Goal: Information Seeking & Learning: Learn about a topic

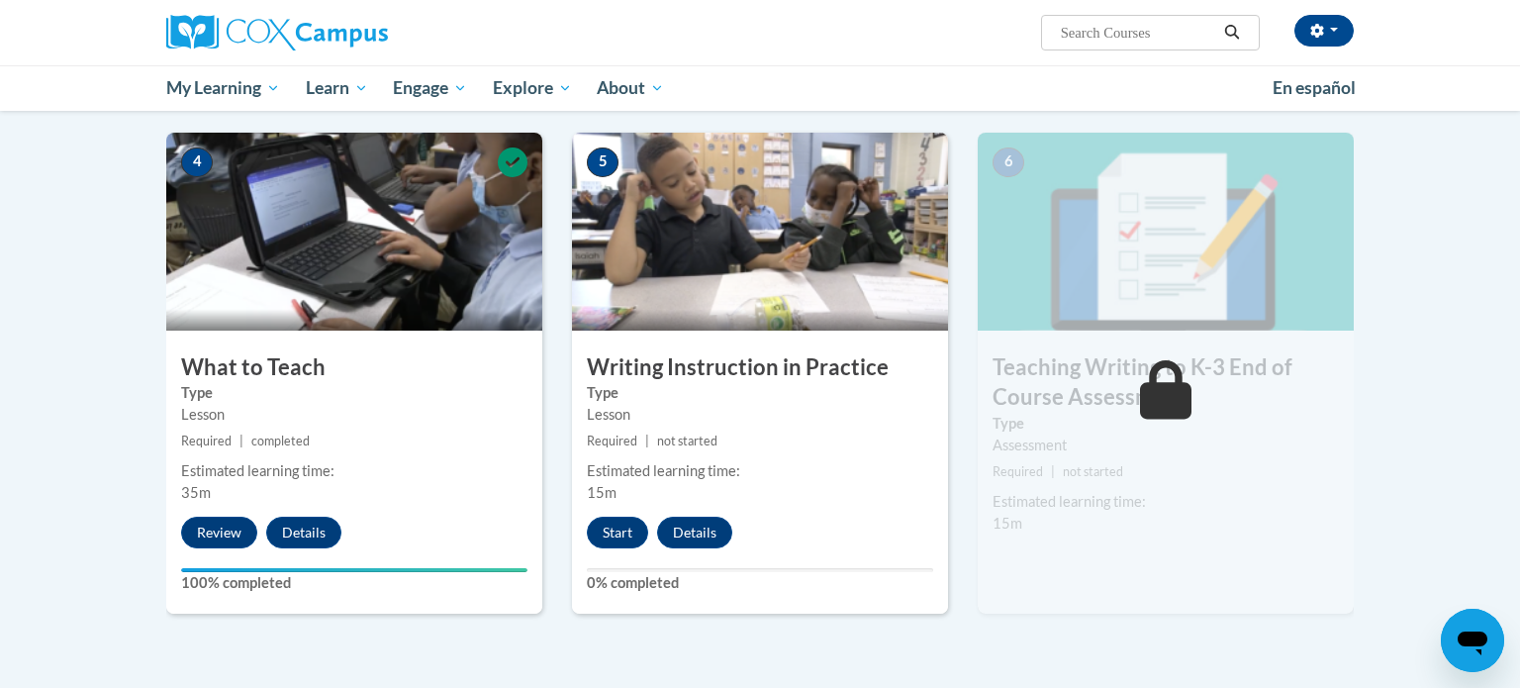
scroll to position [901, 0]
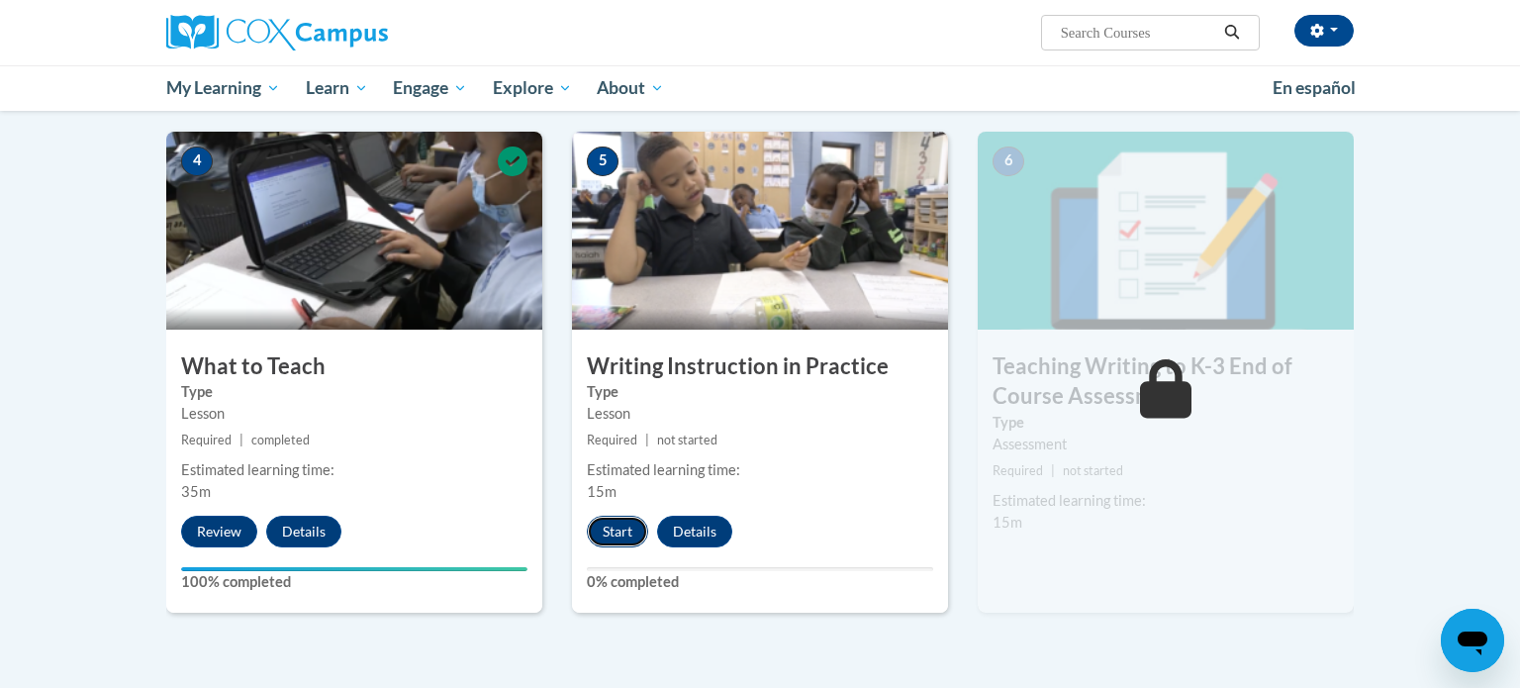
click at [607, 531] on button "Start" at bounding box center [617, 532] width 61 height 32
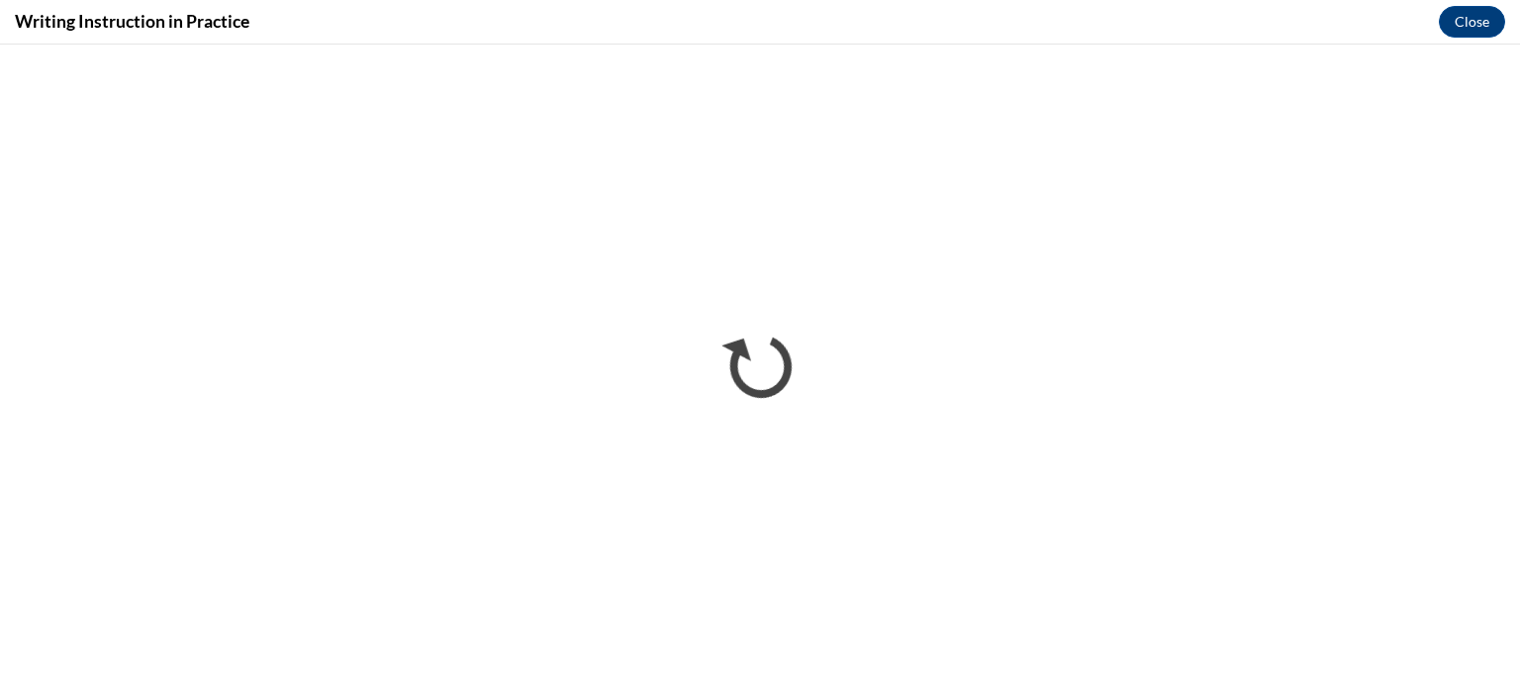
scroll to position [0, 0]
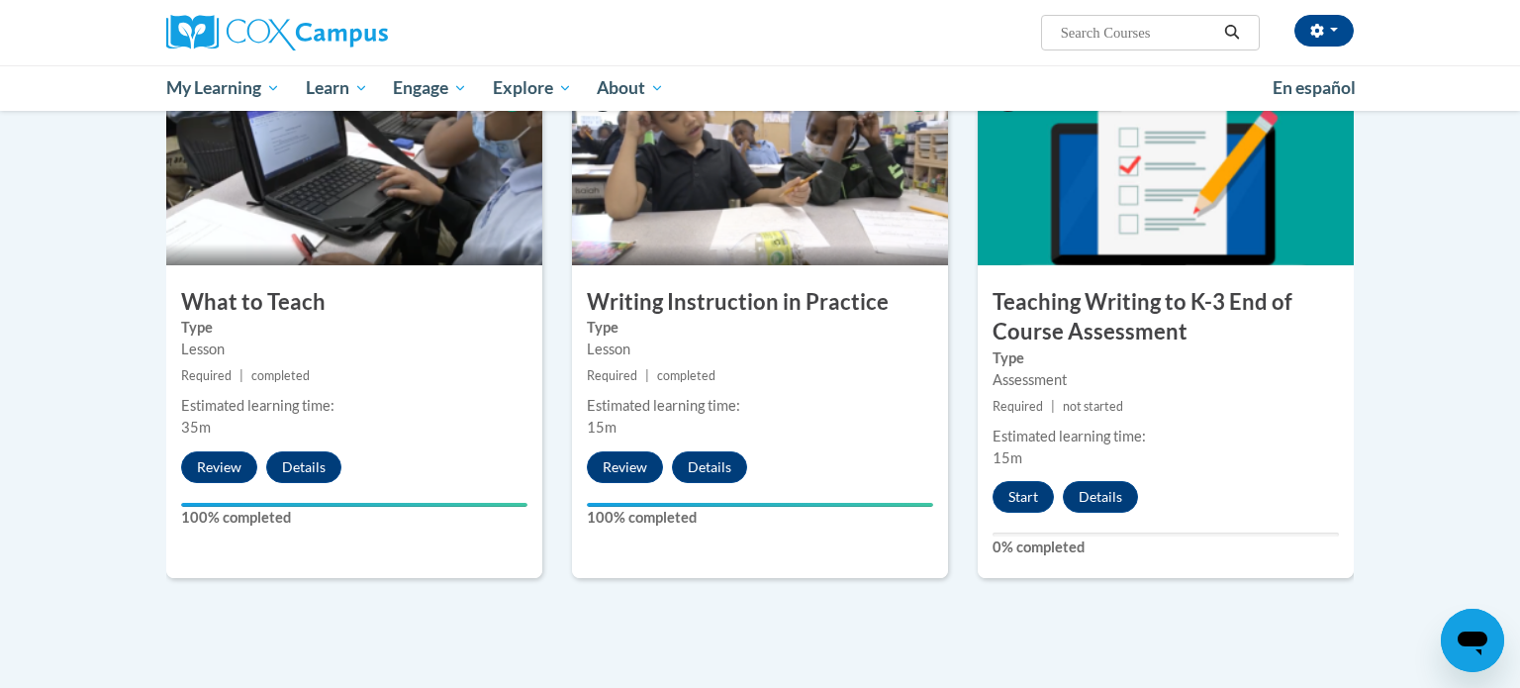
scroll to position [992, 0]
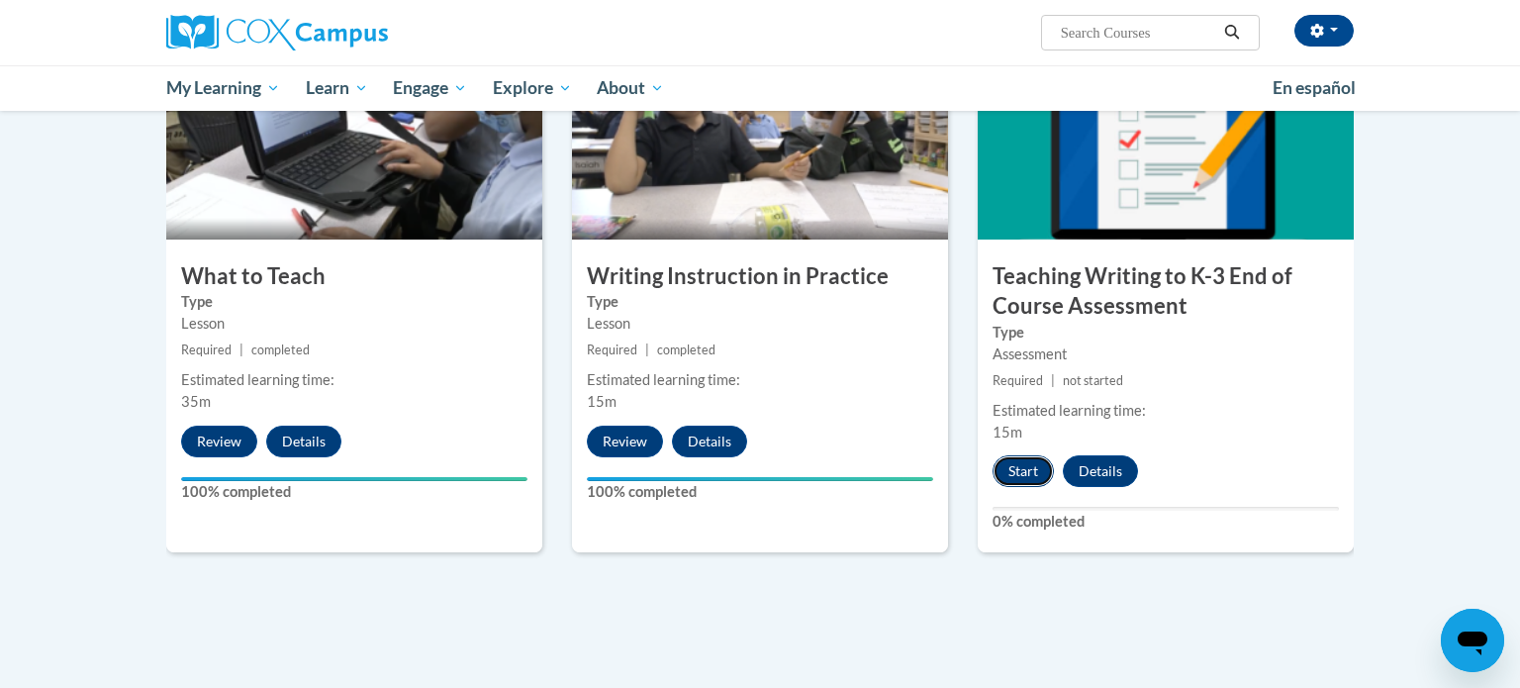
click at [1022, 461] on button "Start" at bounding box center [1022, 471] width 61 height 32
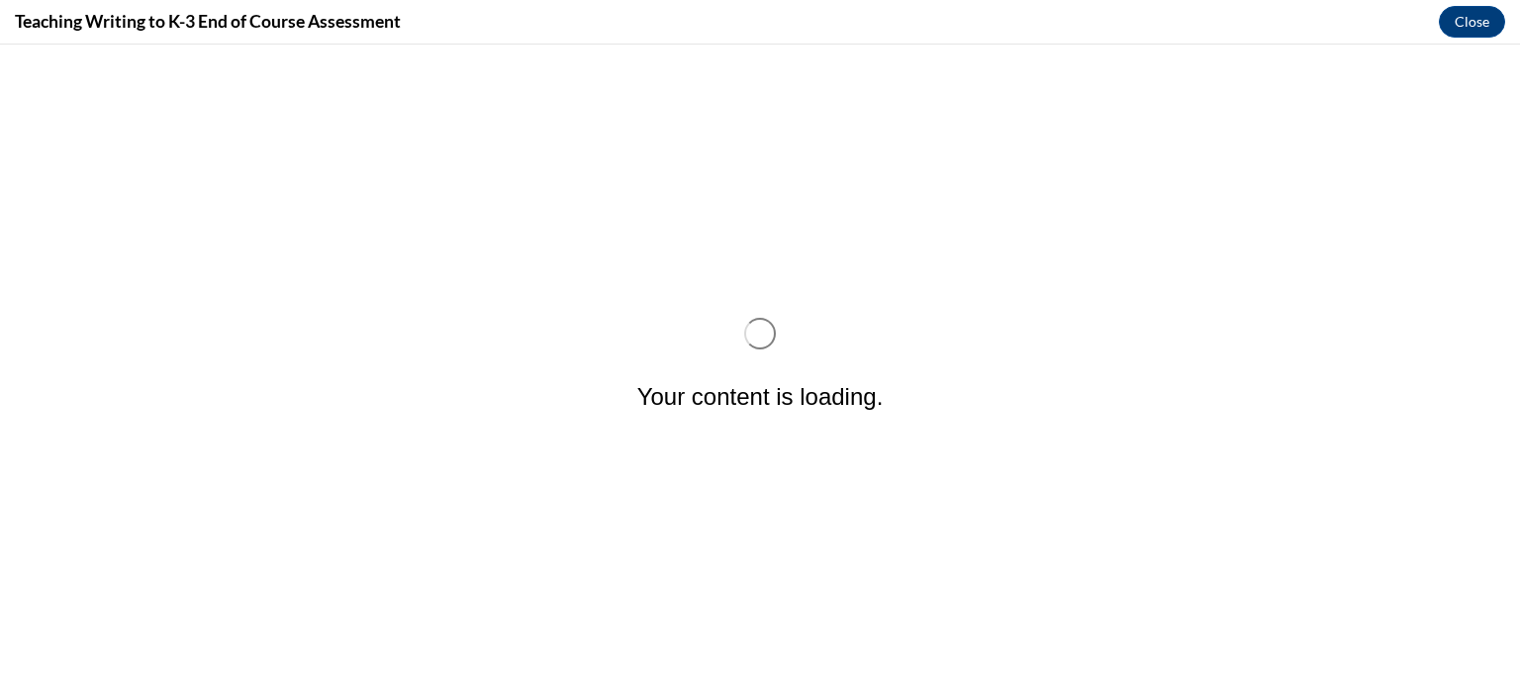
scroll to position [0, 0]
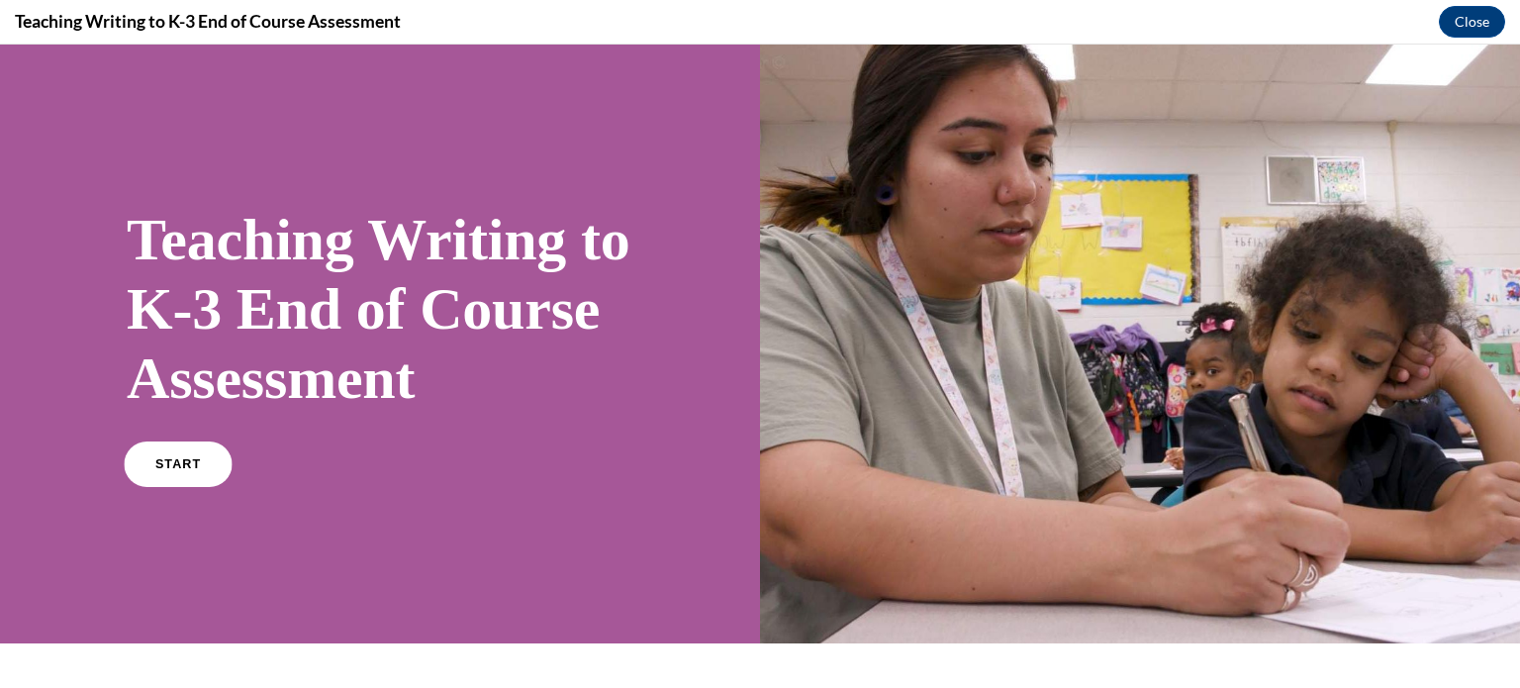
click at [159, 487] on link "START" at bounding box center [178, 464] width 108 height 46
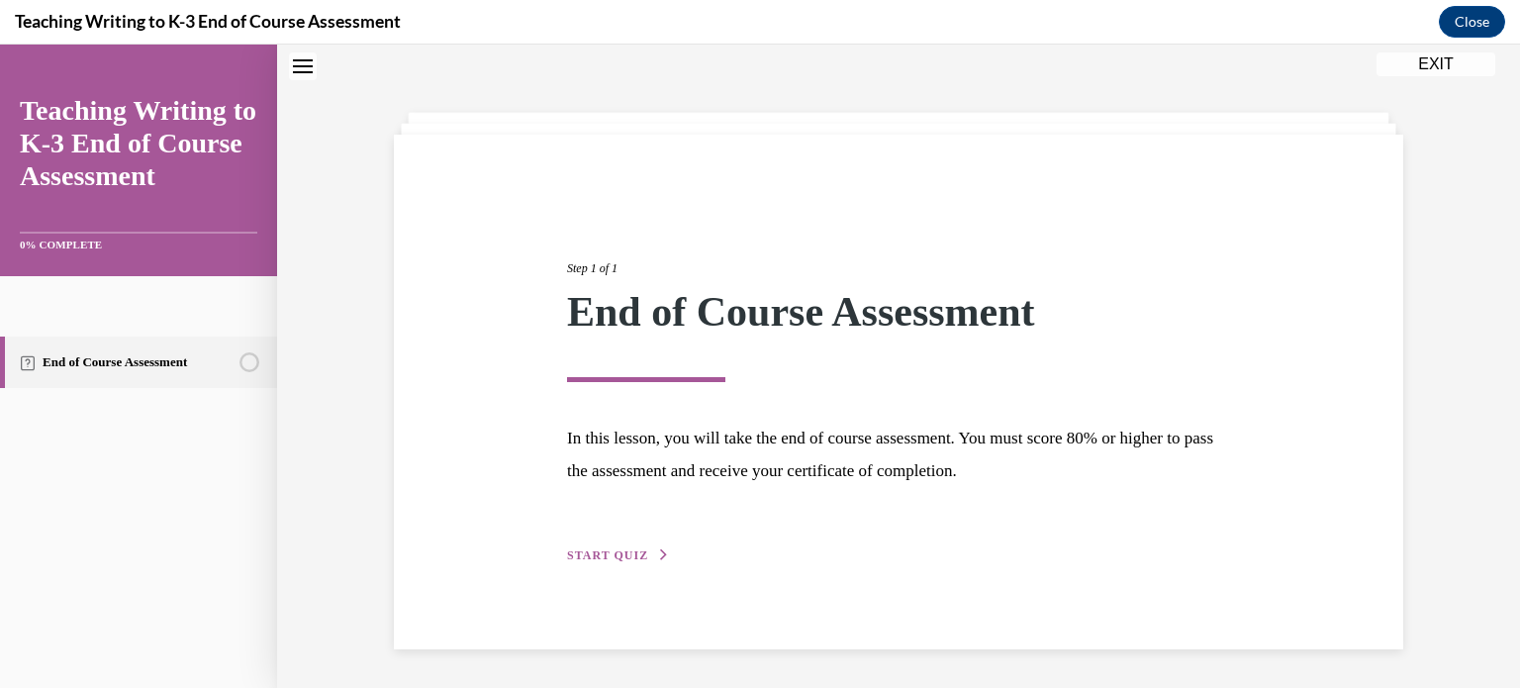
scroll to position [62, 0]
click at [626, 555] on span "START QUIZ" at bounding box center [607, 554] width 81 height 14
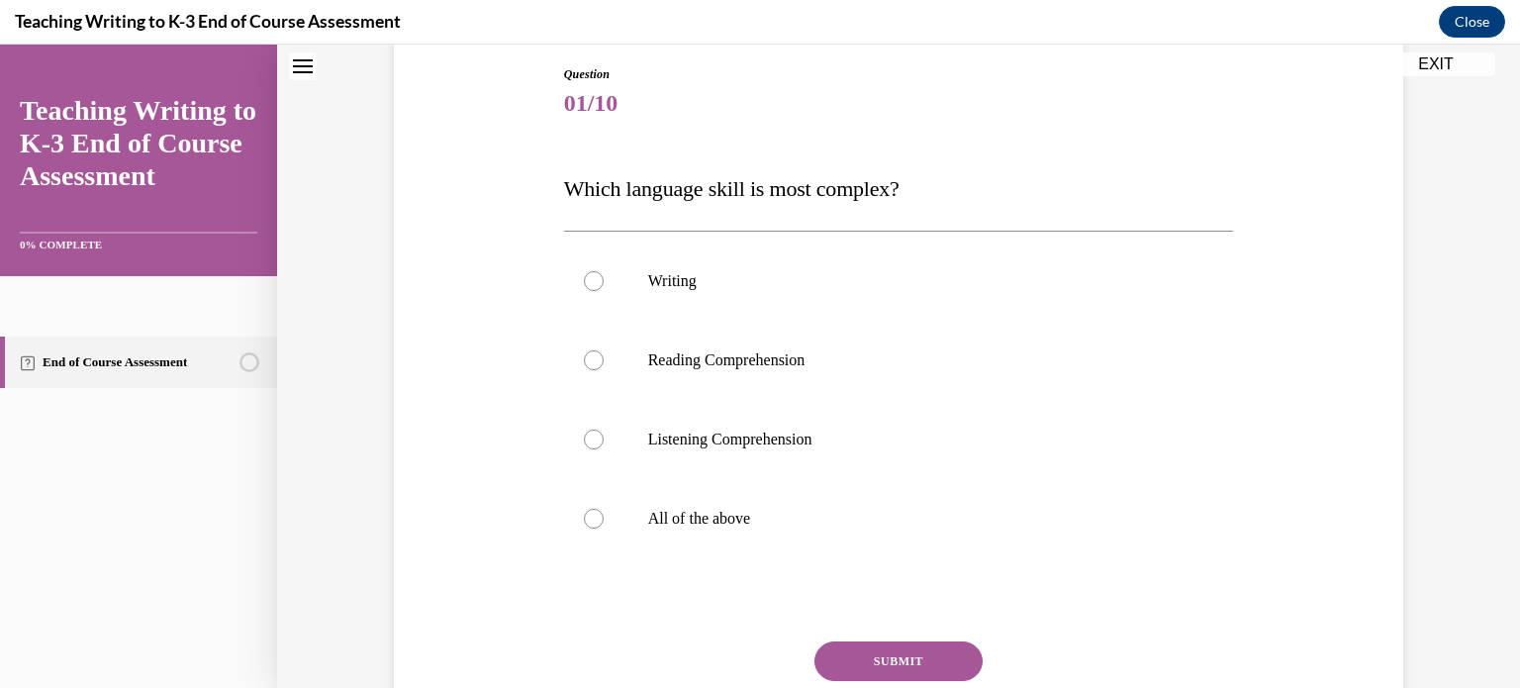
scroll to position [215, 0]
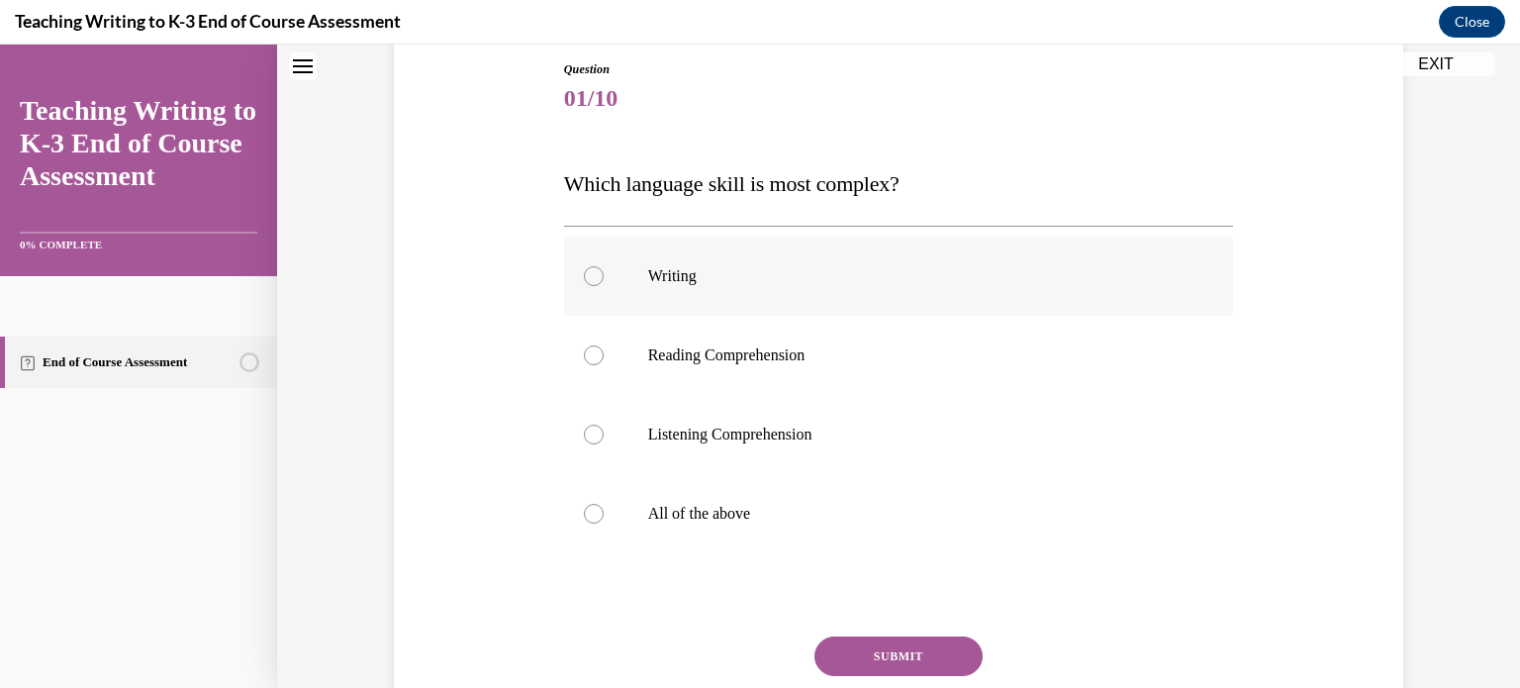
click at [665, 277] on p "Writing" at bounding box center [916, 276] width 536 height 20
click at [604, 277] on input "Writing" at bounding box center [594, 276] width 20 height 20
radio input "true"
click at [897, 650] on button "SUBMIT" at bounding box center [898, 656] width 168 height 40
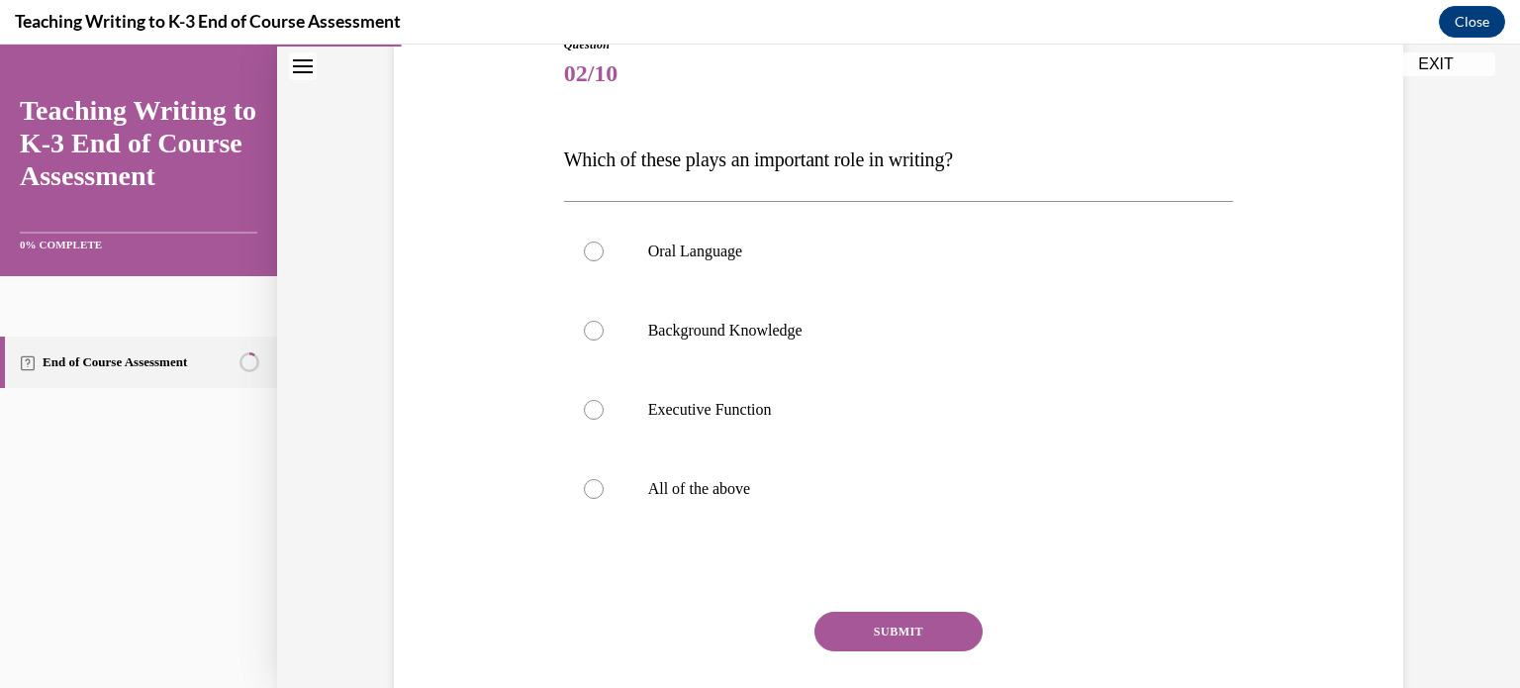
scroll to position [241, 0]
click at [609, 490] on label "All of the above" at bounding box center [899, 486] width 670 height 79
click at [604, 490] on input "All of the above" at bounding box center [594, 487] width 20 height 20
radio input "true"
click at [859, 624] on button "SUBMIT" at bounding box center [898, 630] width 168 height 40
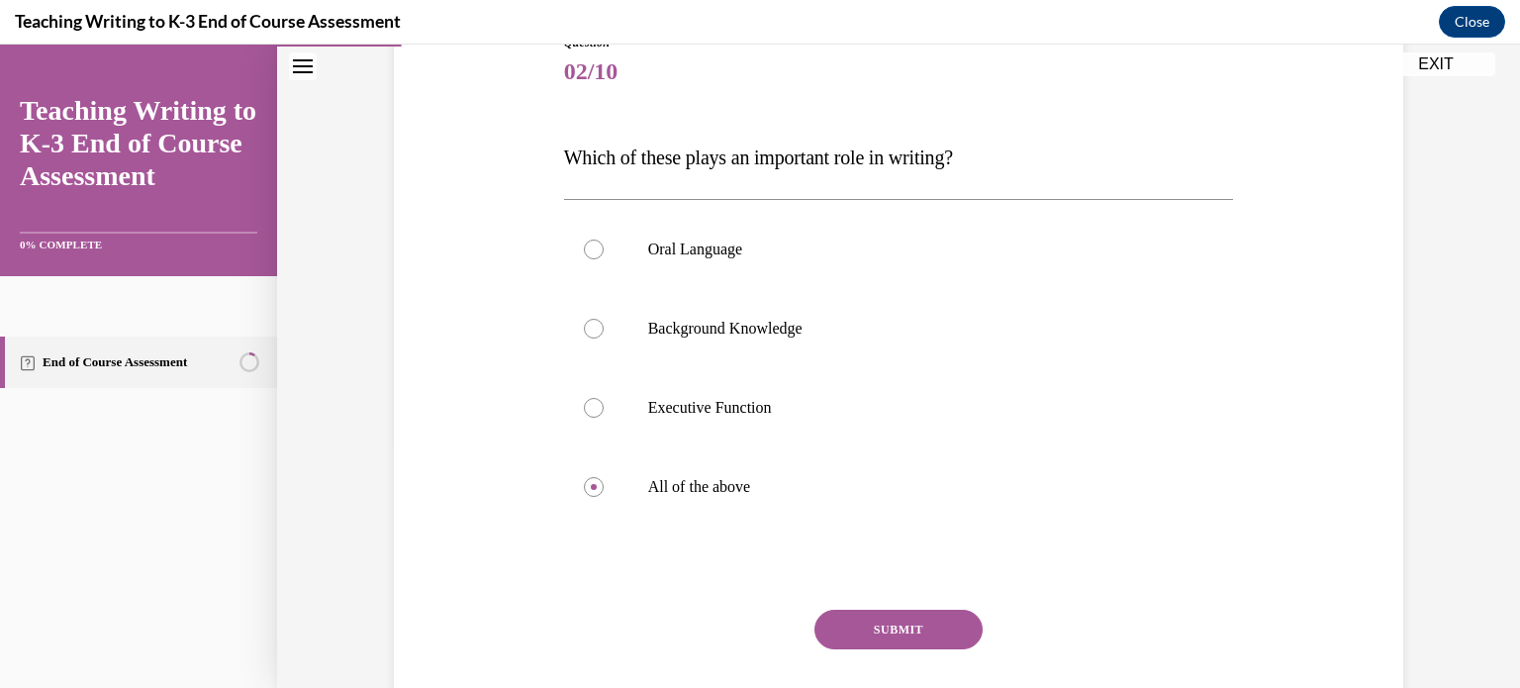
scroll to position [220, 0]
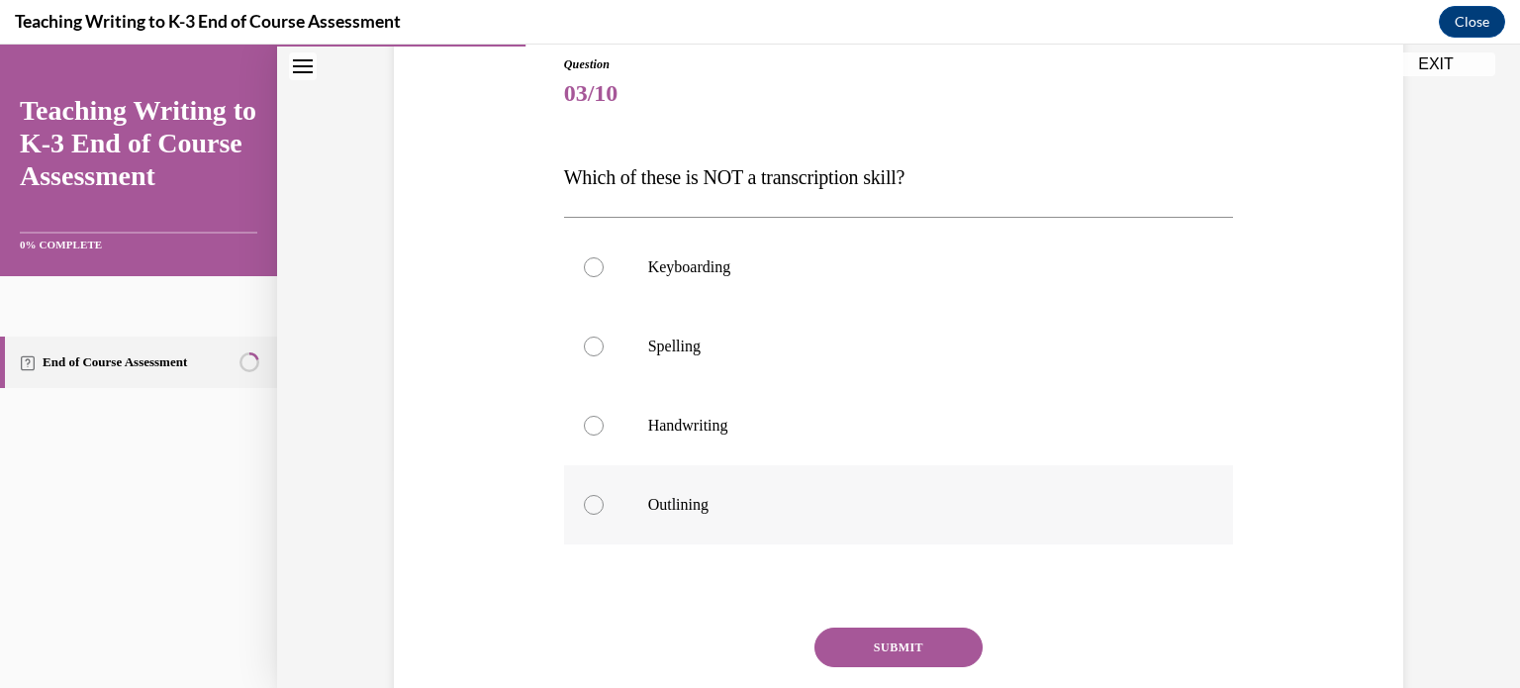
click at [644, 476] on label "Outlining" at bounding box center [899, 504] width 670 height 79
click at [604, 495] on input "Outlining" at bounding box center [594, 505] width 20 height 20
radio input "true"
click at [864, 651] on button "SUBMIT" at bounding box center [898, 647] width 168 height 40
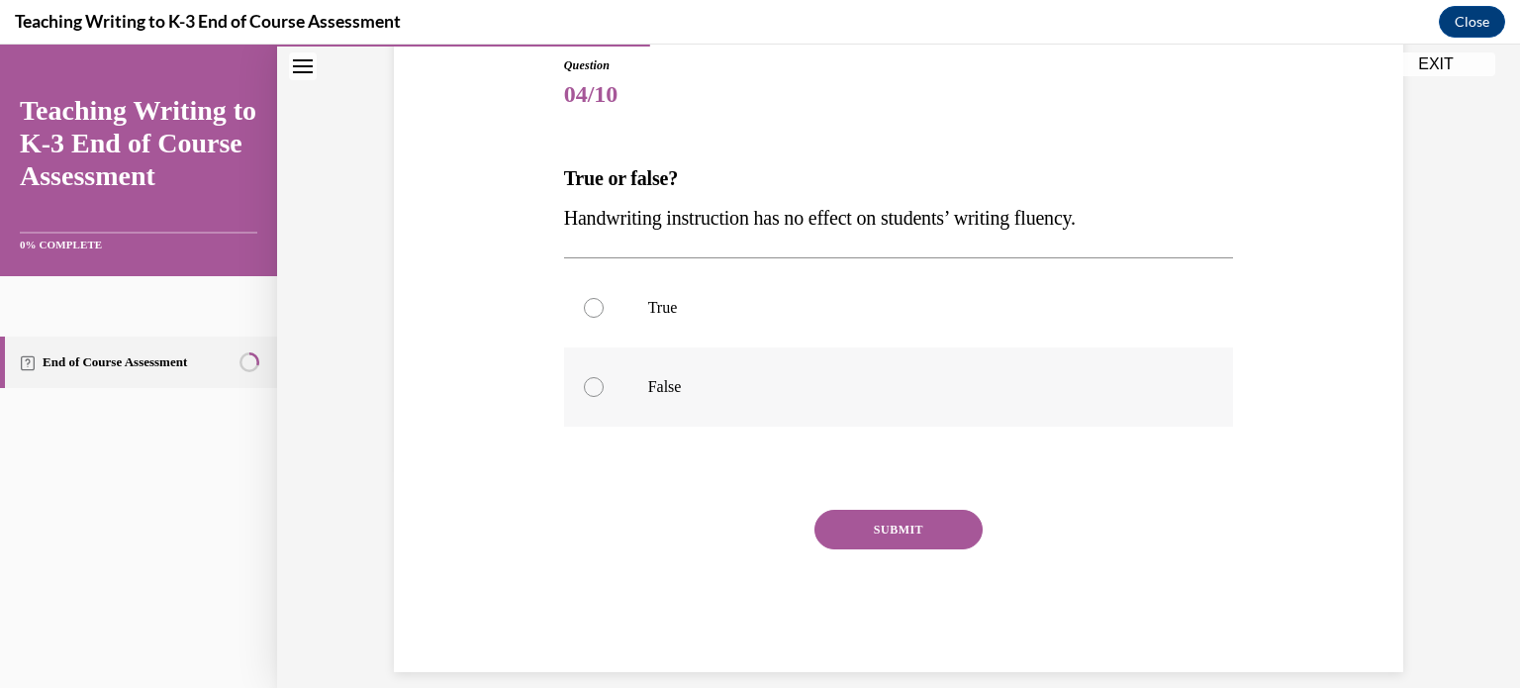
click at [611, 390] on label "False" at bounding box center [899, 386] width 670 height 79
click at [604, 390] on input "False" at bounding box center [594, 387] width 20 height 20
radio input "true"
click at [837, 519] on button "SUBMIT" at bounding box center [898, 530] width 168 height 40
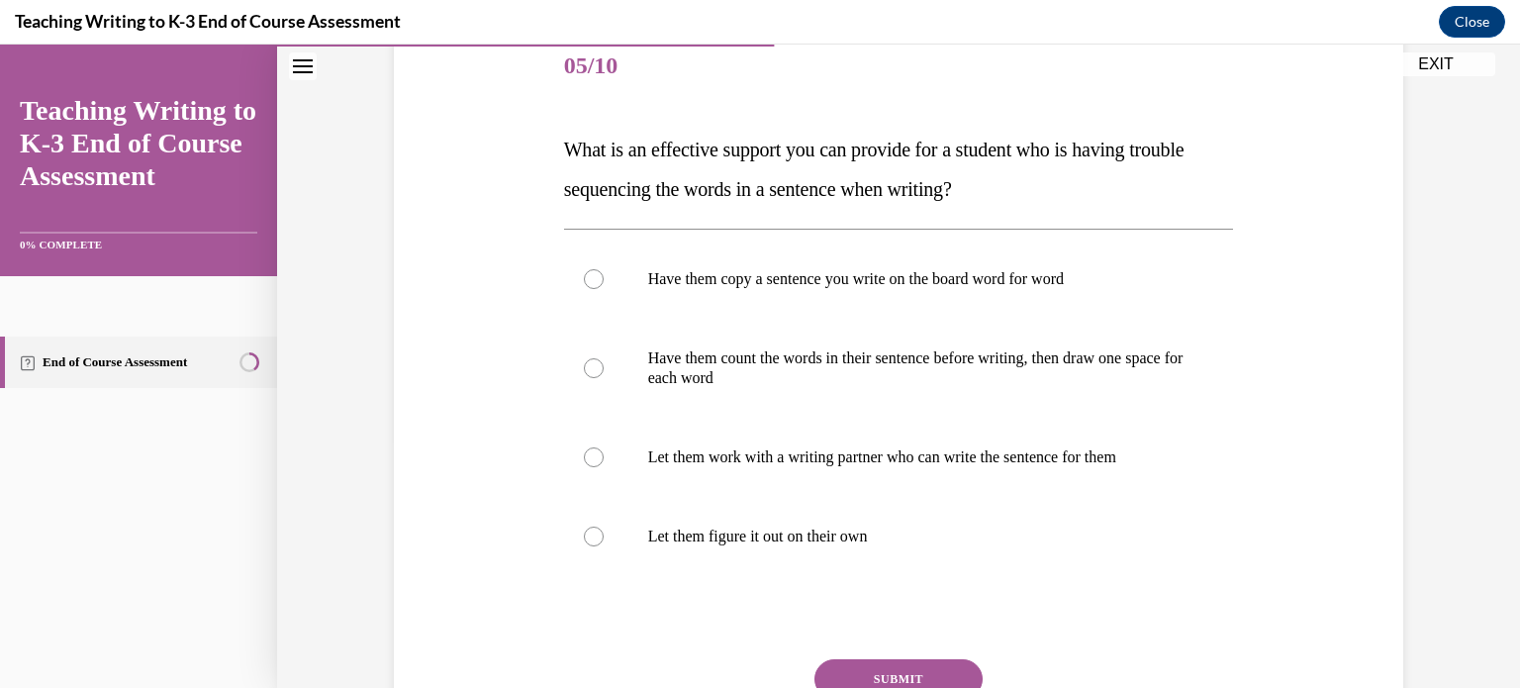
scroll to position [237, 0]
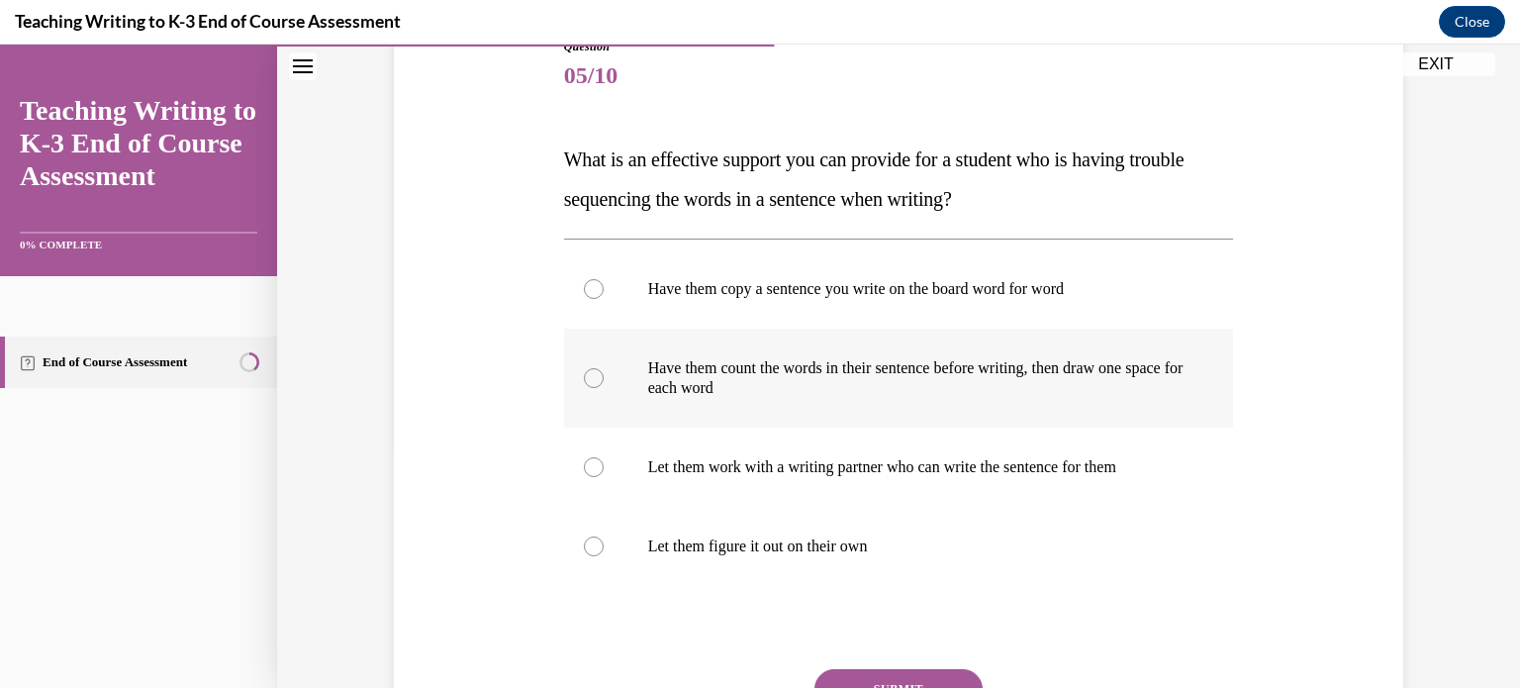
click at [638, 393] on label "Have them count the words in their sentence before writing, then draw one space…" at bounding box center [899, 378] width 670 height 99
click at [604, 388] on input "Have them count the words in their sentence before writing, then draw one space…" at bounding box center [594, 378] width 20 height 20
radio input "true"
click at [885, 669] on button "SUBMIT" at bounding box center [898, 689] width 168 height 40
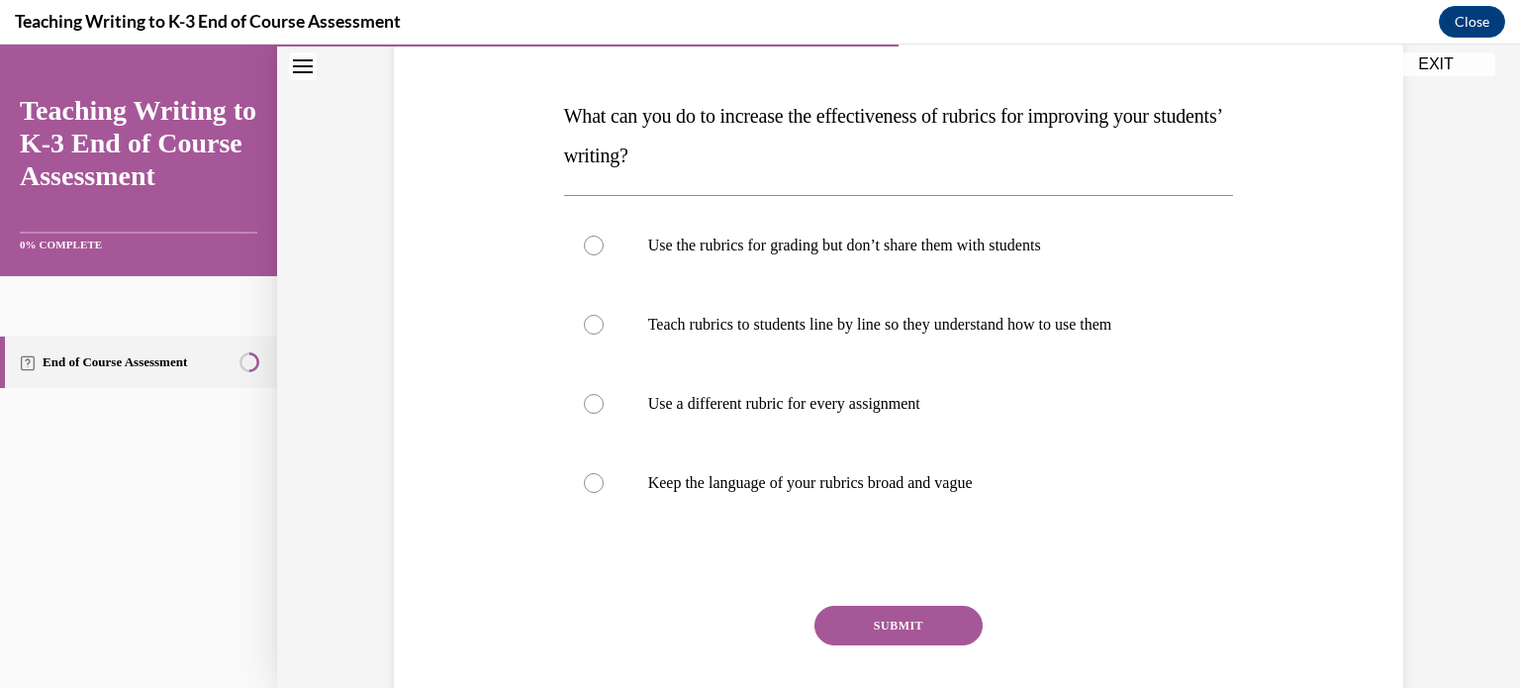
scroll to position [289, 0]
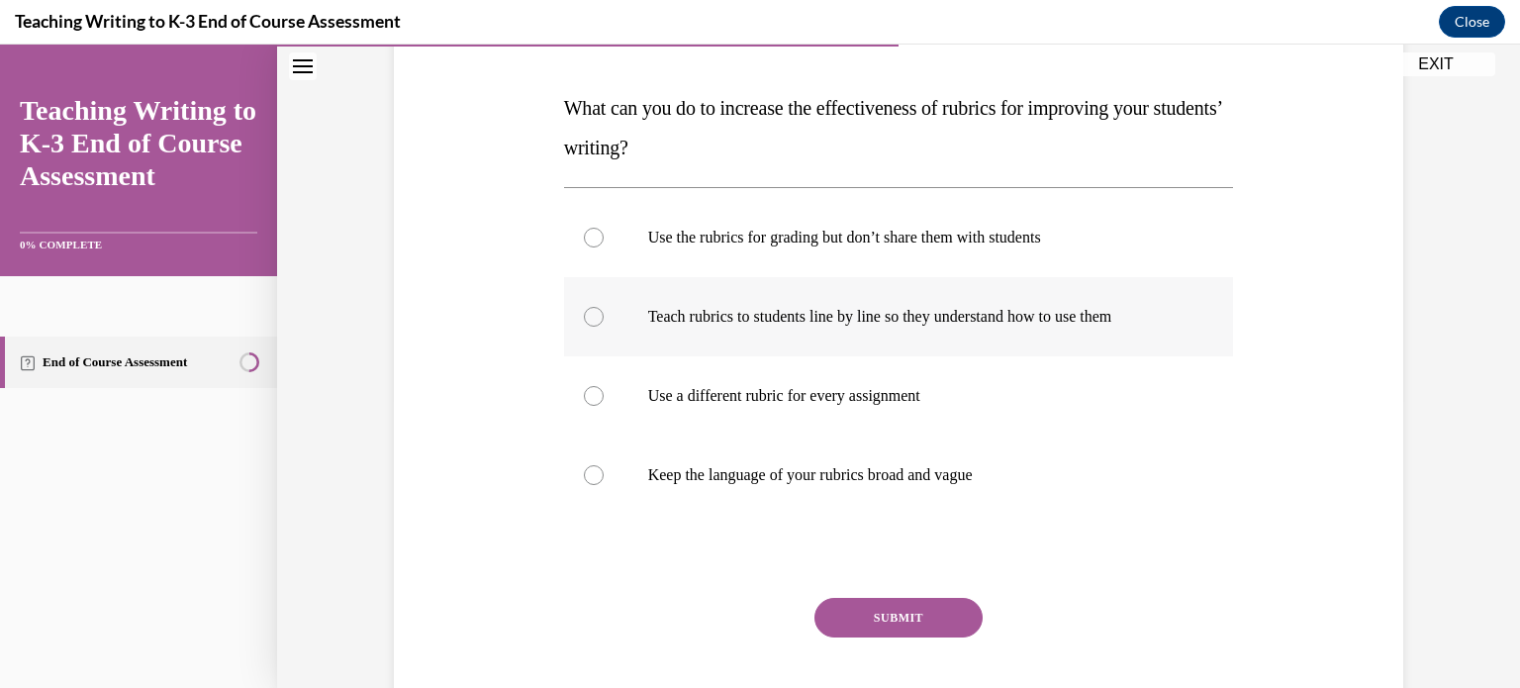
click at [616, 308] on label "Teach rubrics to students line by line so they understand how to use them" at bounding box center [899, 316] width 670 height 79
click at [604, 308] on input "Teach rubrics to students line by line so they understand how to use them" at bounding box center [594, 317] width 20 height 20
radio input "true"
click at [896, 618] on button "SUBMIT" at bounding box center [898, 618] width 168 height 40
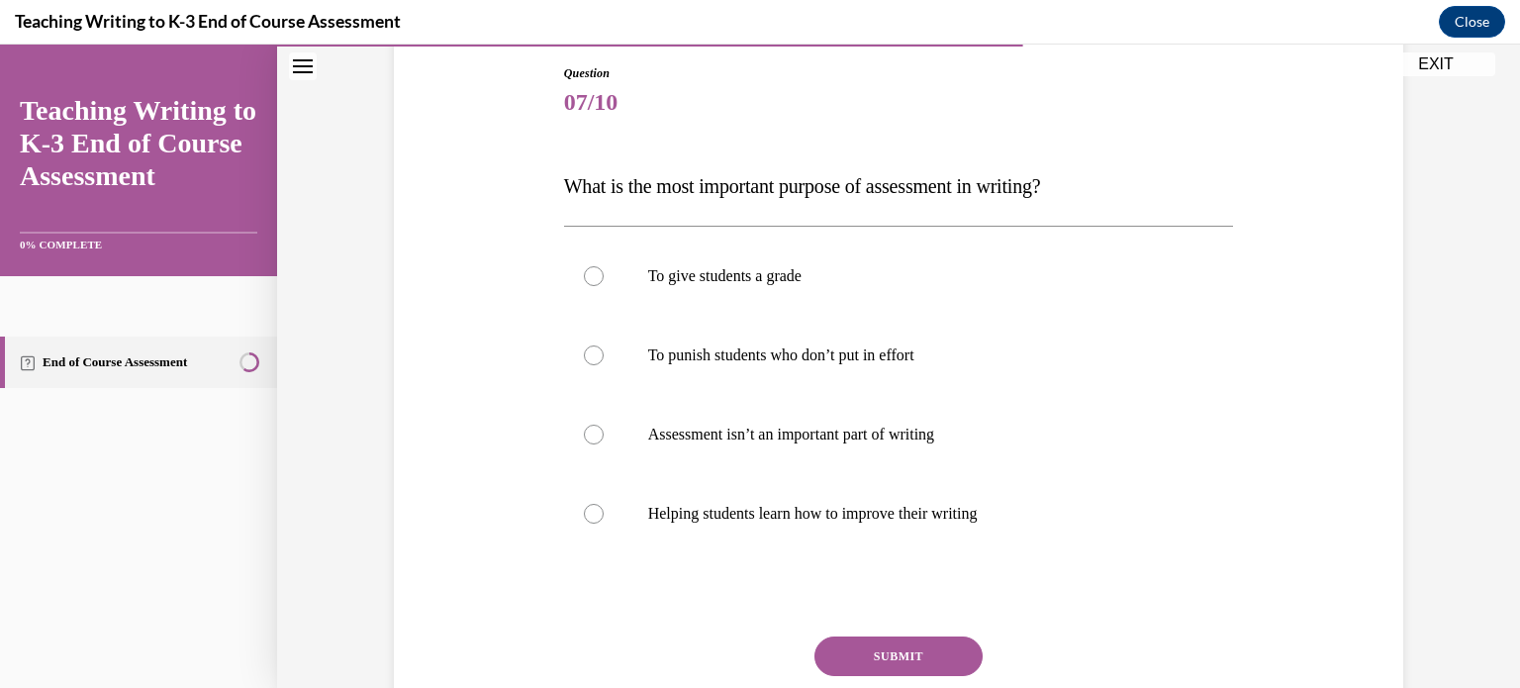
scroll to position [223, 0]
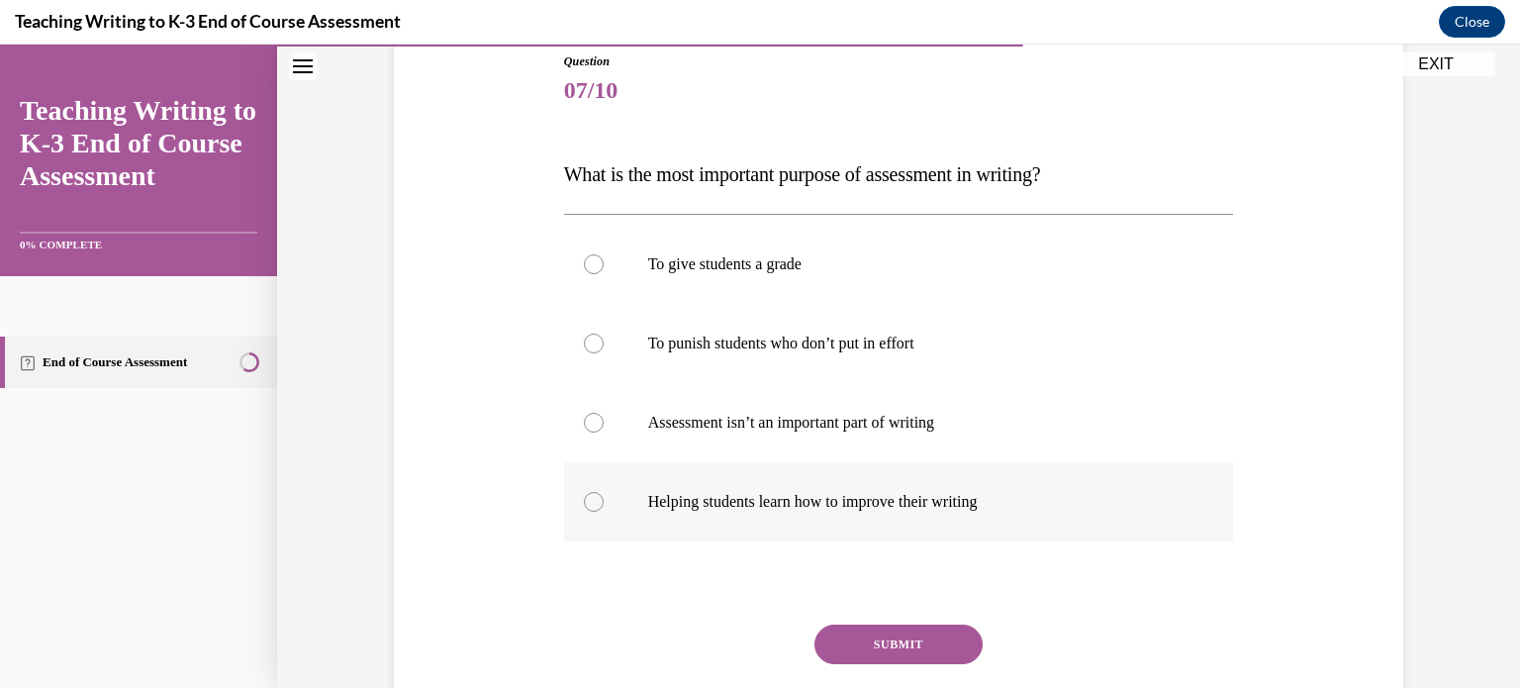
click at [710, 516] on label "Helping students learn how to improve their writing" at bounding box center [899, 501] width 670 height 79
click at [604, 512] on input "Helping students learn how to improve their writing" at bounding box center [594, 502] width 20 height 20
radio input "true"
click at [866, 643] on button "SUBMIT" at bounding box center [898, 644] width 168 height 40
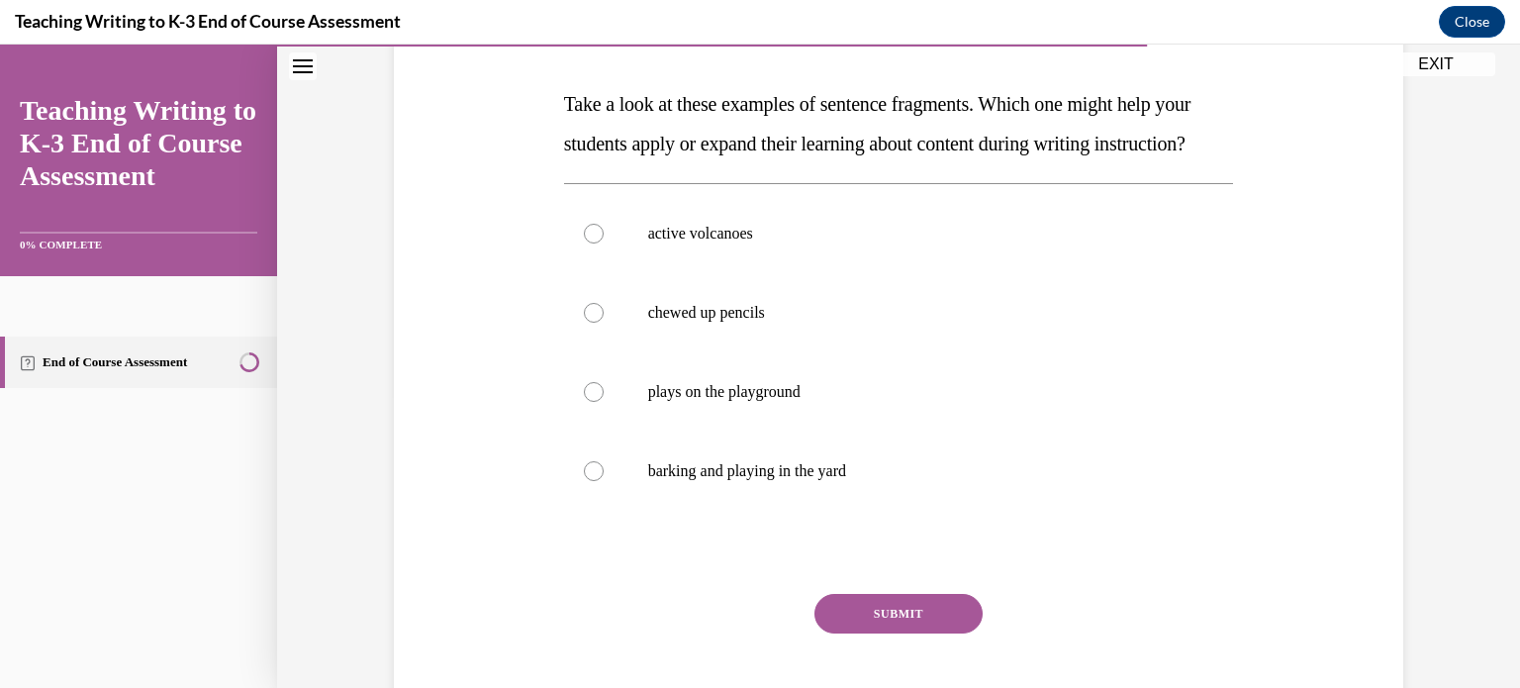
scroll to position [284, 0]
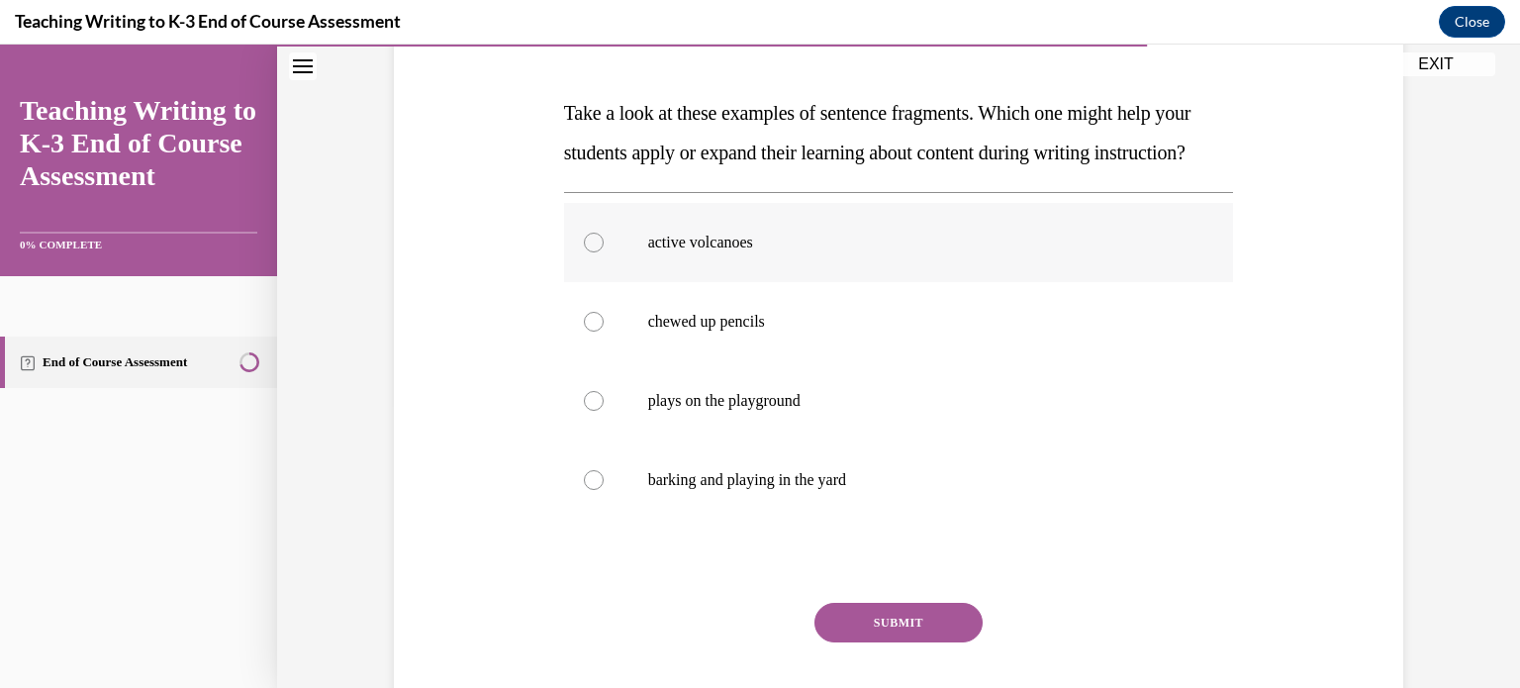
click at [720, 252] on p "active volcanoes" at bounding box center [916, 243] width 536 height 20
click at [604, 252] on input "active volcanoes" at bounding box center [594, 243] width 20 height 20
radio input "true"
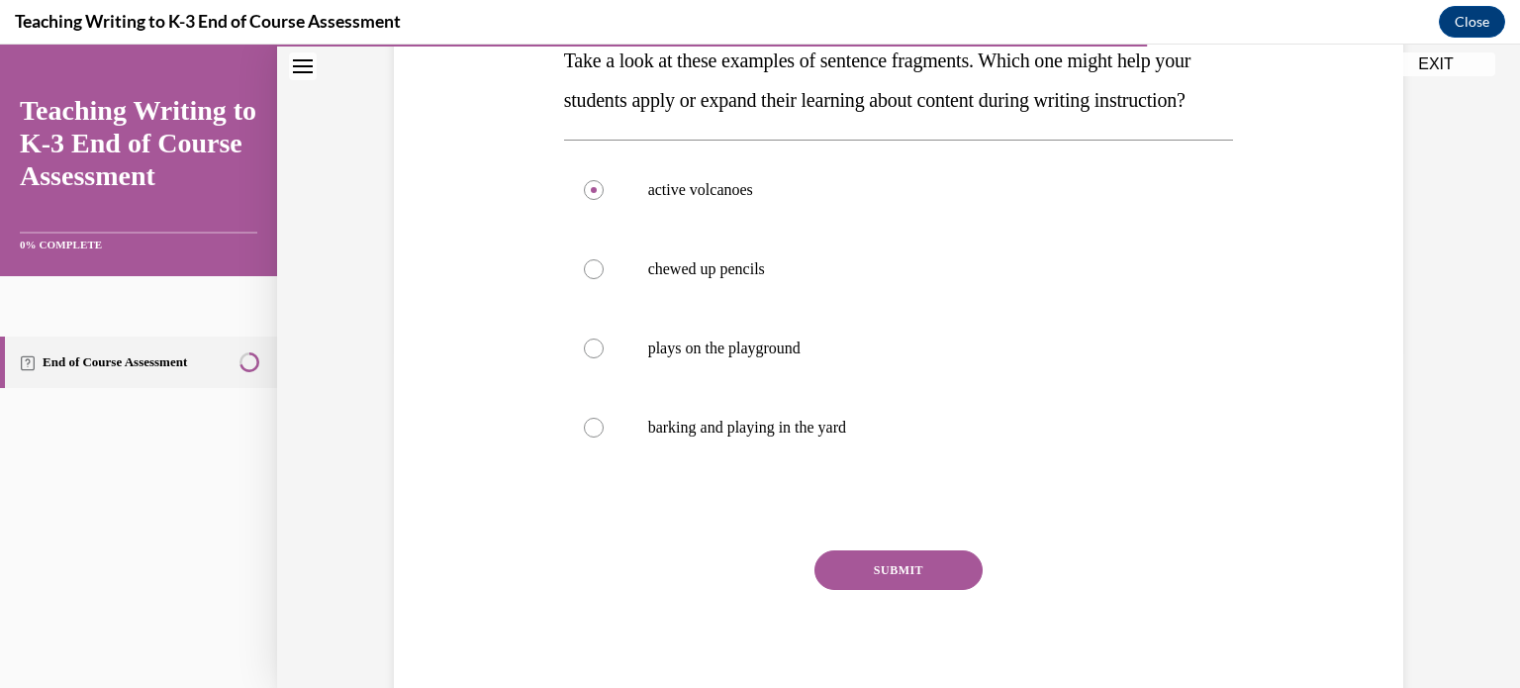
click at [890, 590] on button "SUBMIT" at bounding box center [898, 570] width 168 height 40
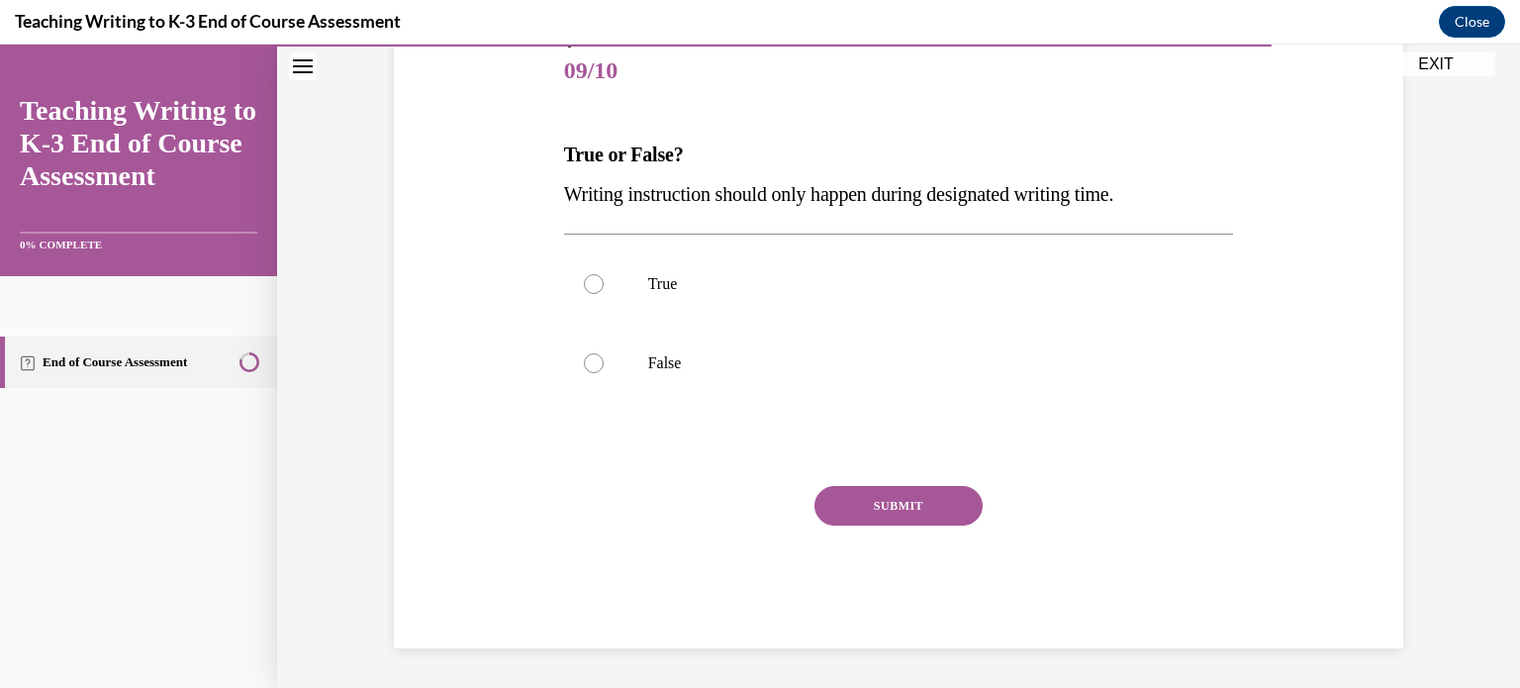
scroll to position [219, 0]
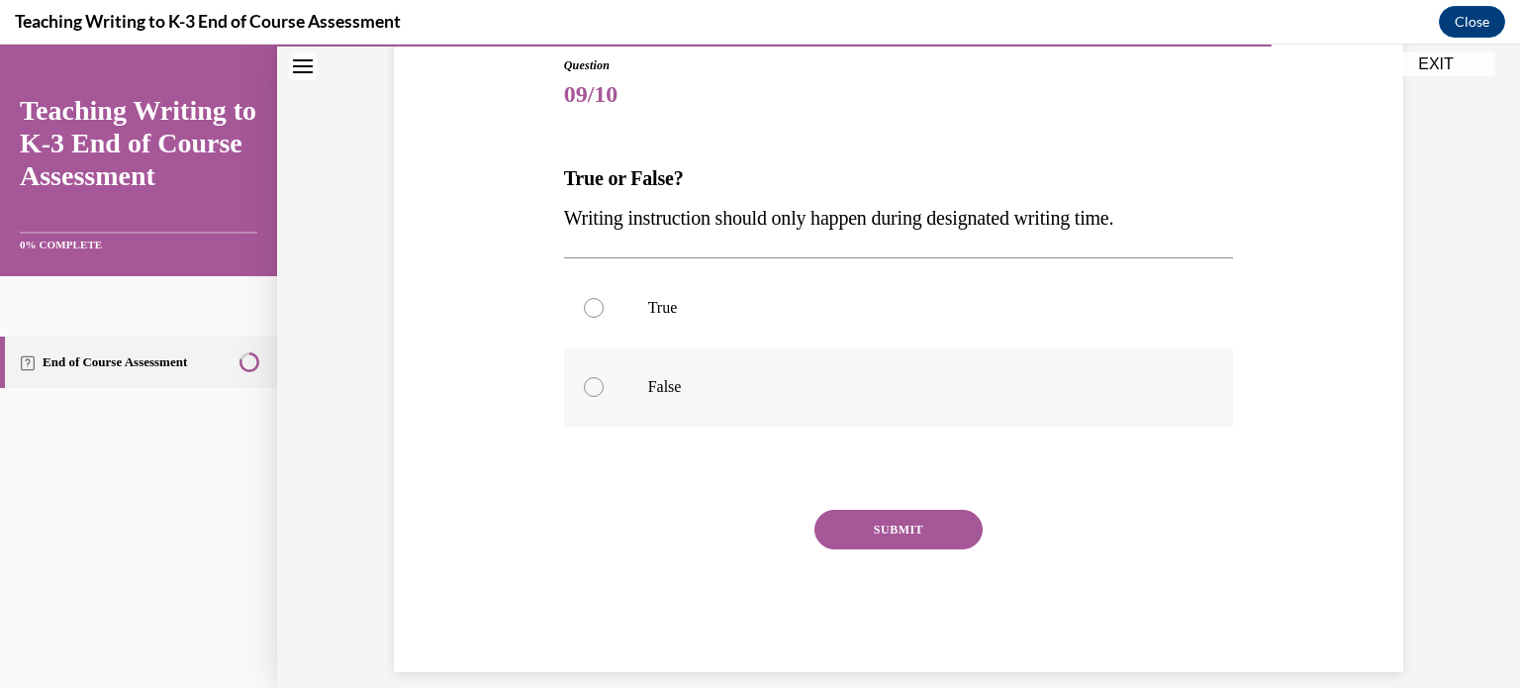
click at [664, 382] on p "False" at bounding box center [916, 387] width 536 height 20
click at [604, 382] on input "False" at bounding box center [594, 387] width 20 height 20
radio input "true"
click at [883, 529] on button "SUBMIT" at bounding box center [898, 530] width 168 height 40
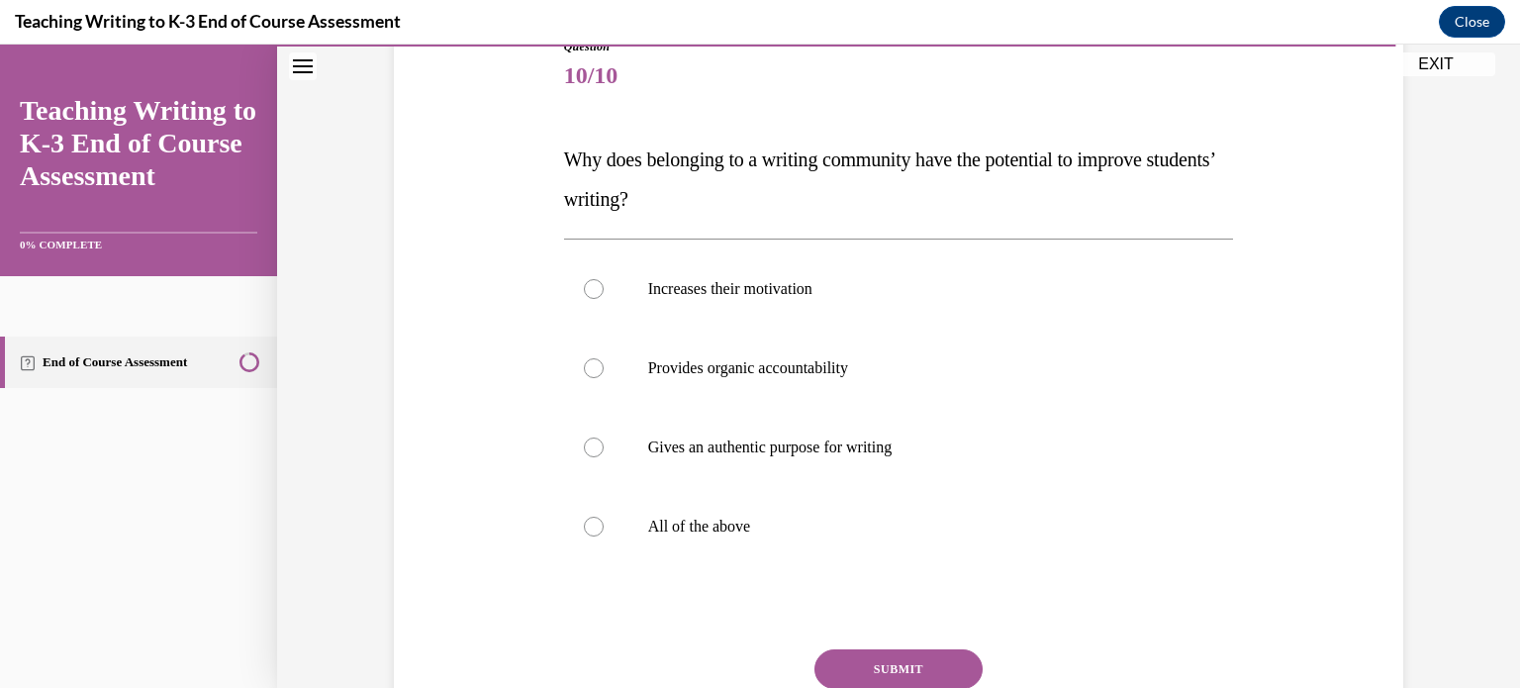
scroll to position [249, 0]
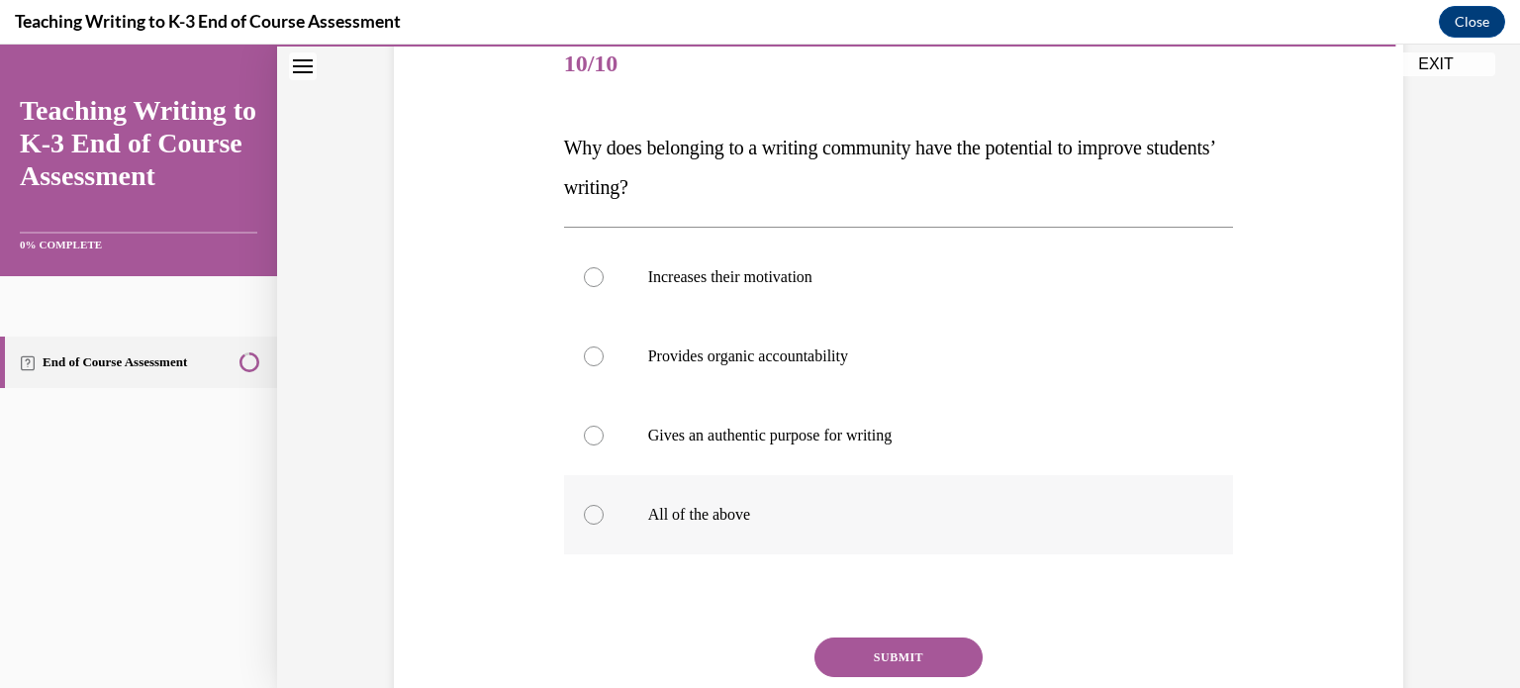
click at [648, 496] on label "All of the above" at bounding box center [899, 514] width 670 height 79
click at [604, 505] on input "All of the above" at bounding box center [594, 515] width 20 height 20
radio input "true"
click at [910, 645] on button "SUBMIT" at bounding box center [898, 657] width 168 height 40
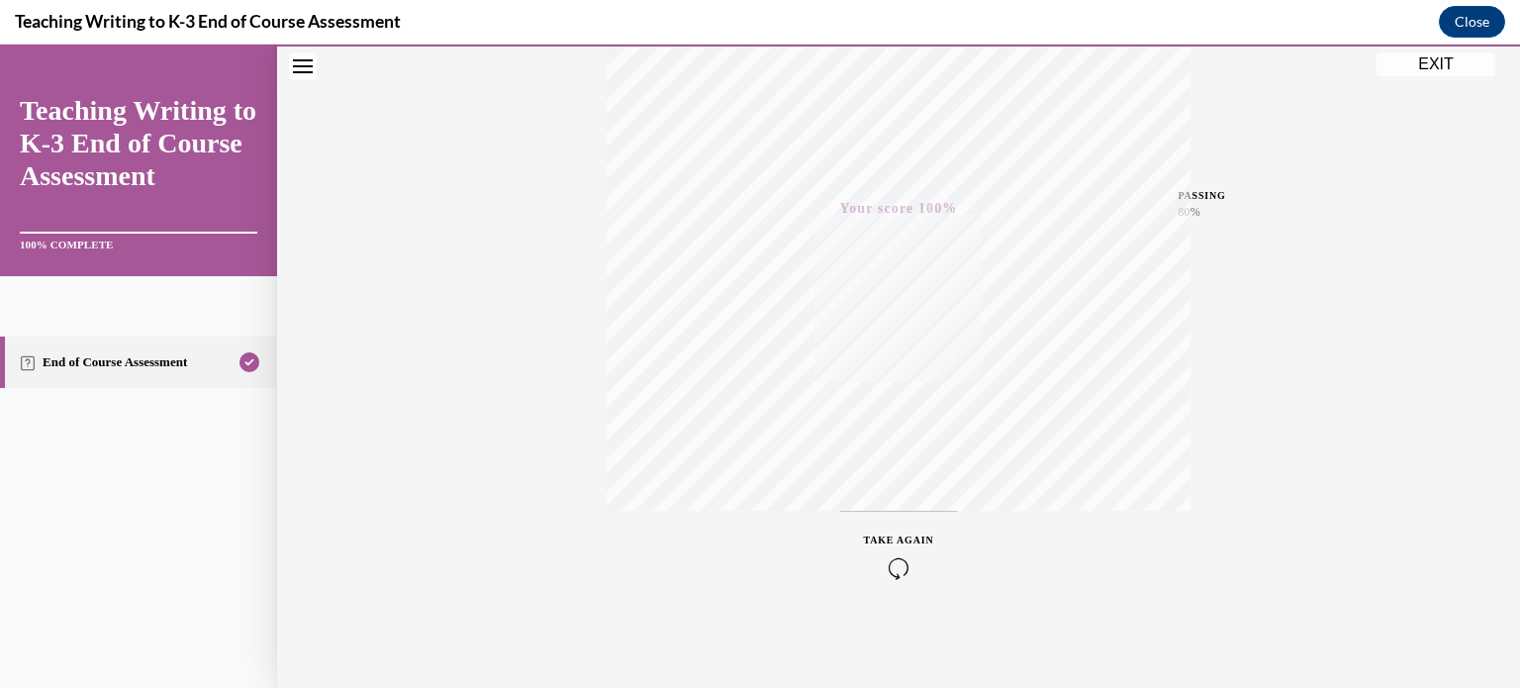
scroll to position [0, 0]
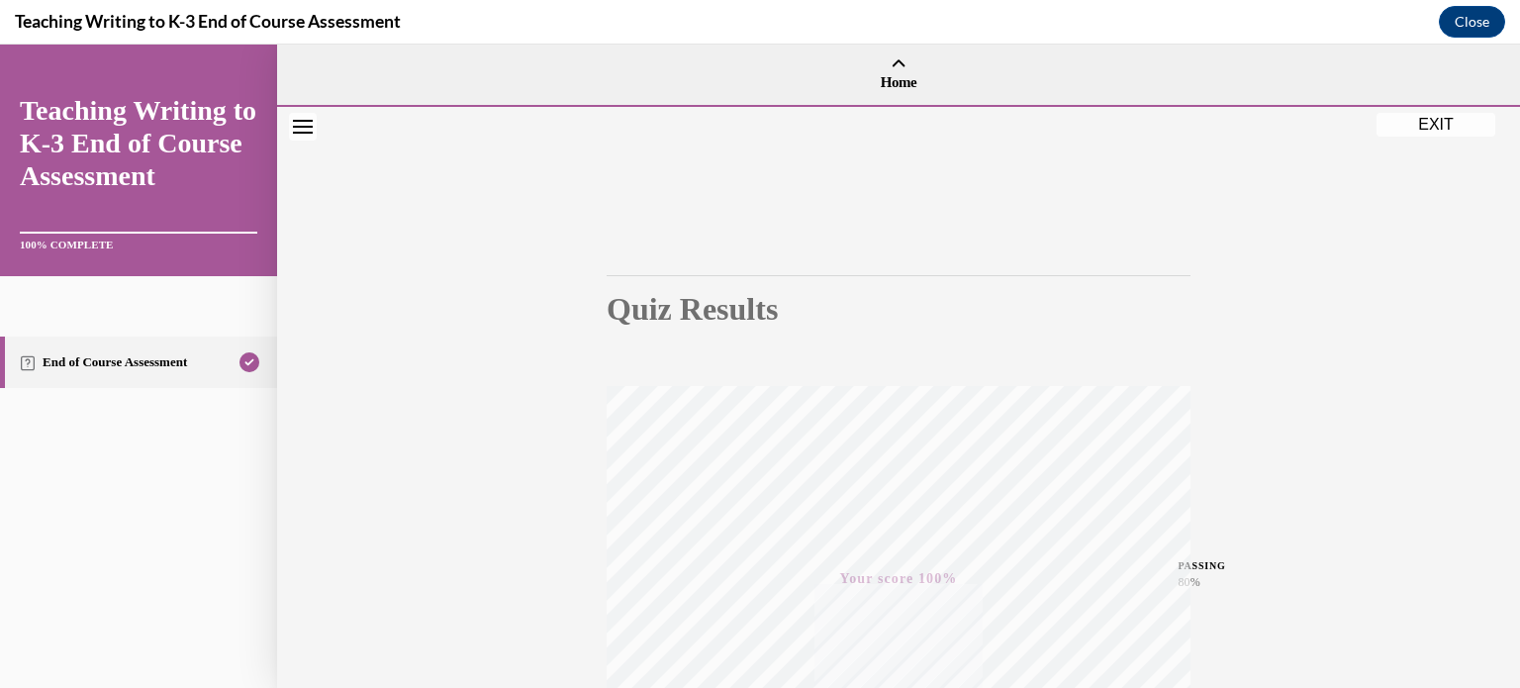
click at [1409, 127] on button "EXIT" at bounding box center [1435, 125] width 119 height 24
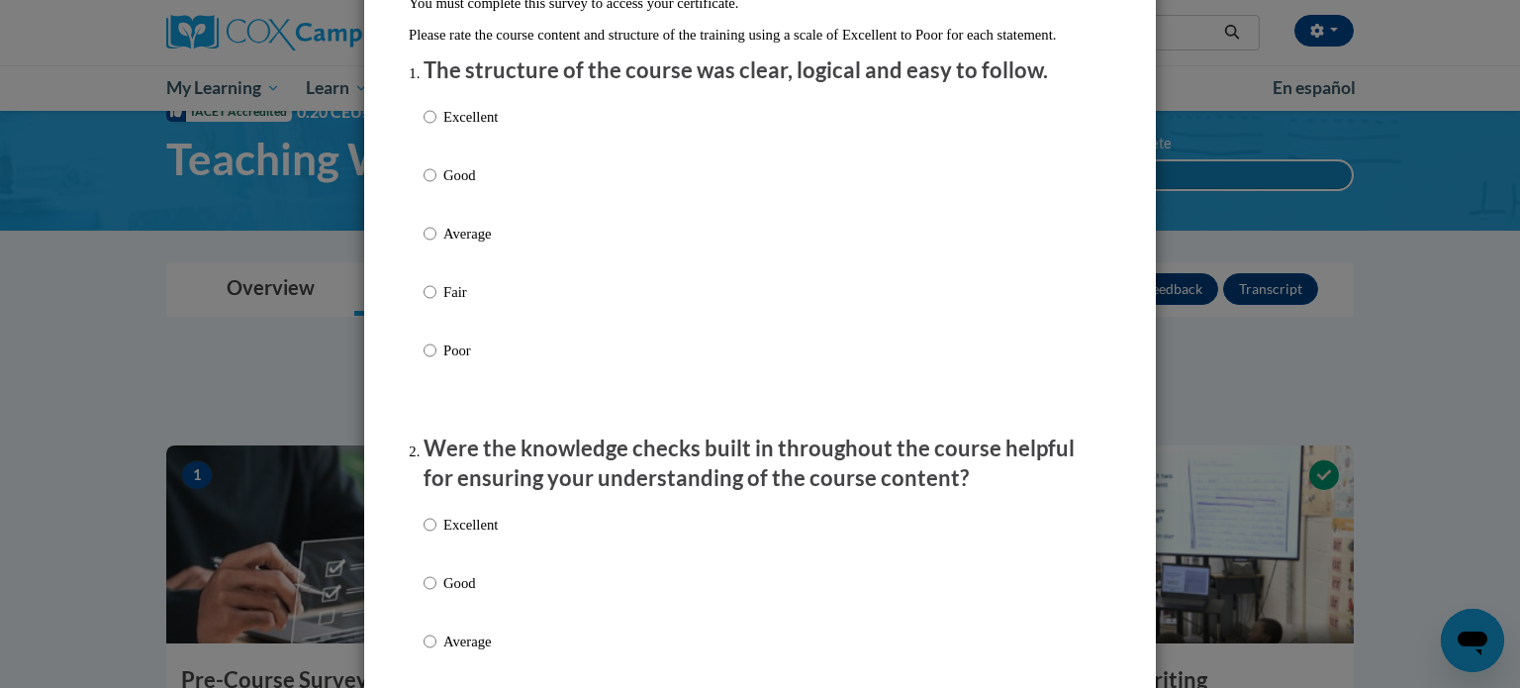
scroll to position [223, 0]
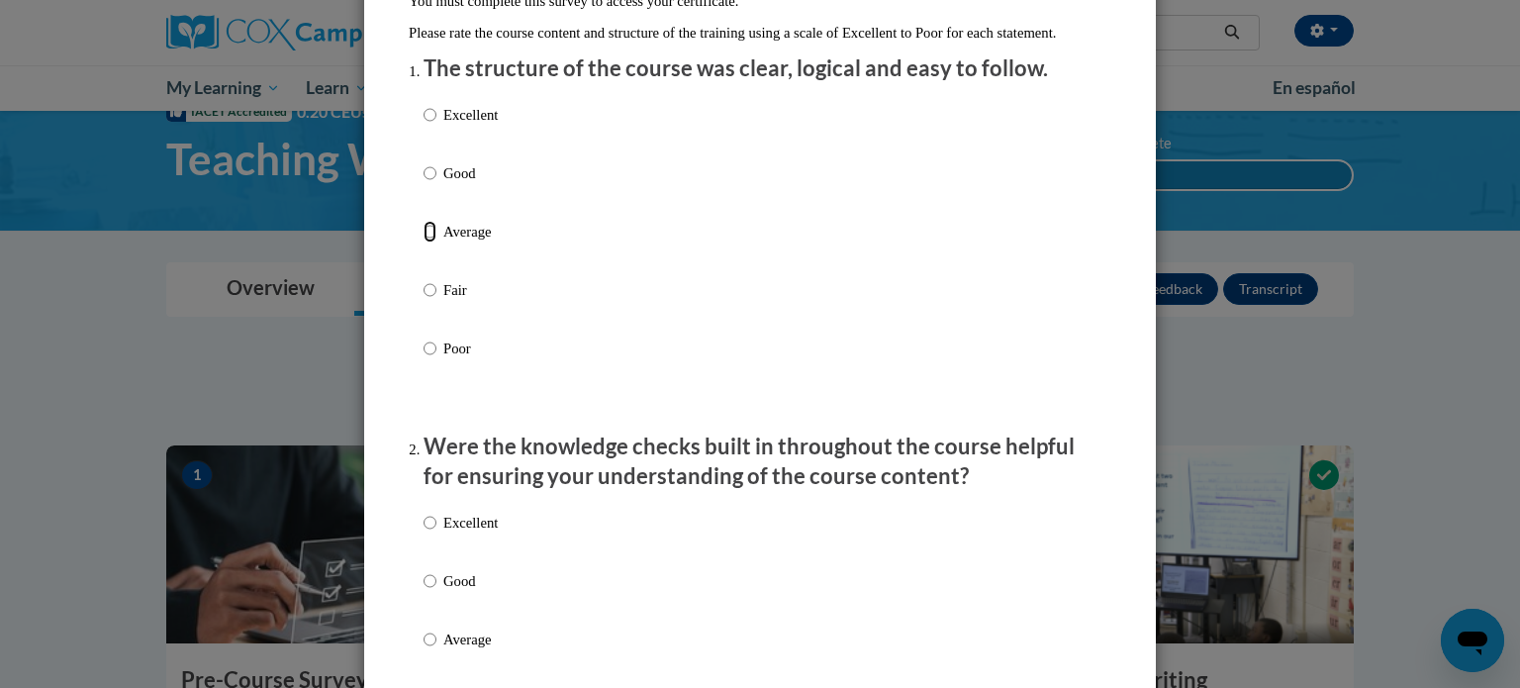
click at [429, 242] on input "Average" at bounding box center [430, 232] width 13 height 22
radio input "true"
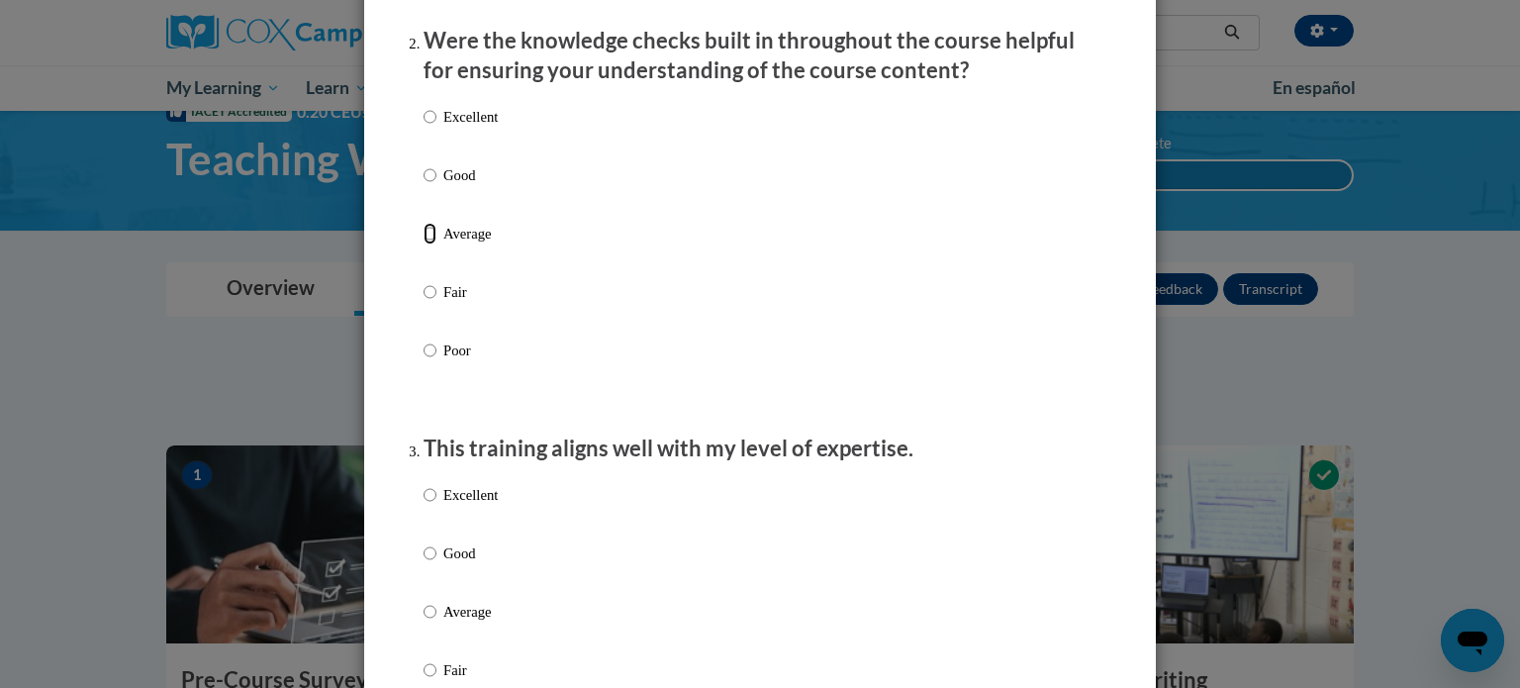
click at [429, 244] on input "Average" at bounding box center [430, 234] width 13 height 22
radio input "true"
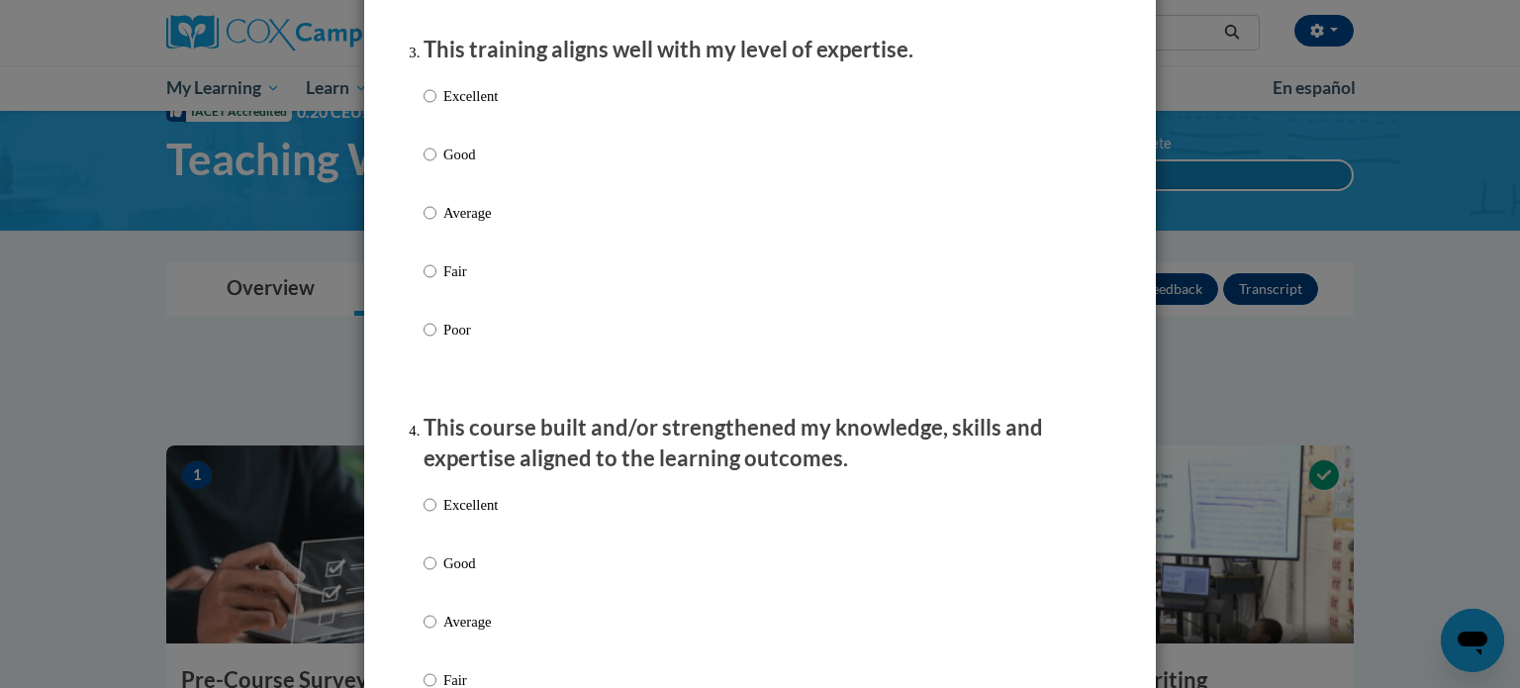
click at [429, 253] on label "Average" at bounding box center [461, 228] width 74 height 53
click at [429, 224] on input "Average" at bounding box center [430, 213] width 13 height 22
radio input "true"
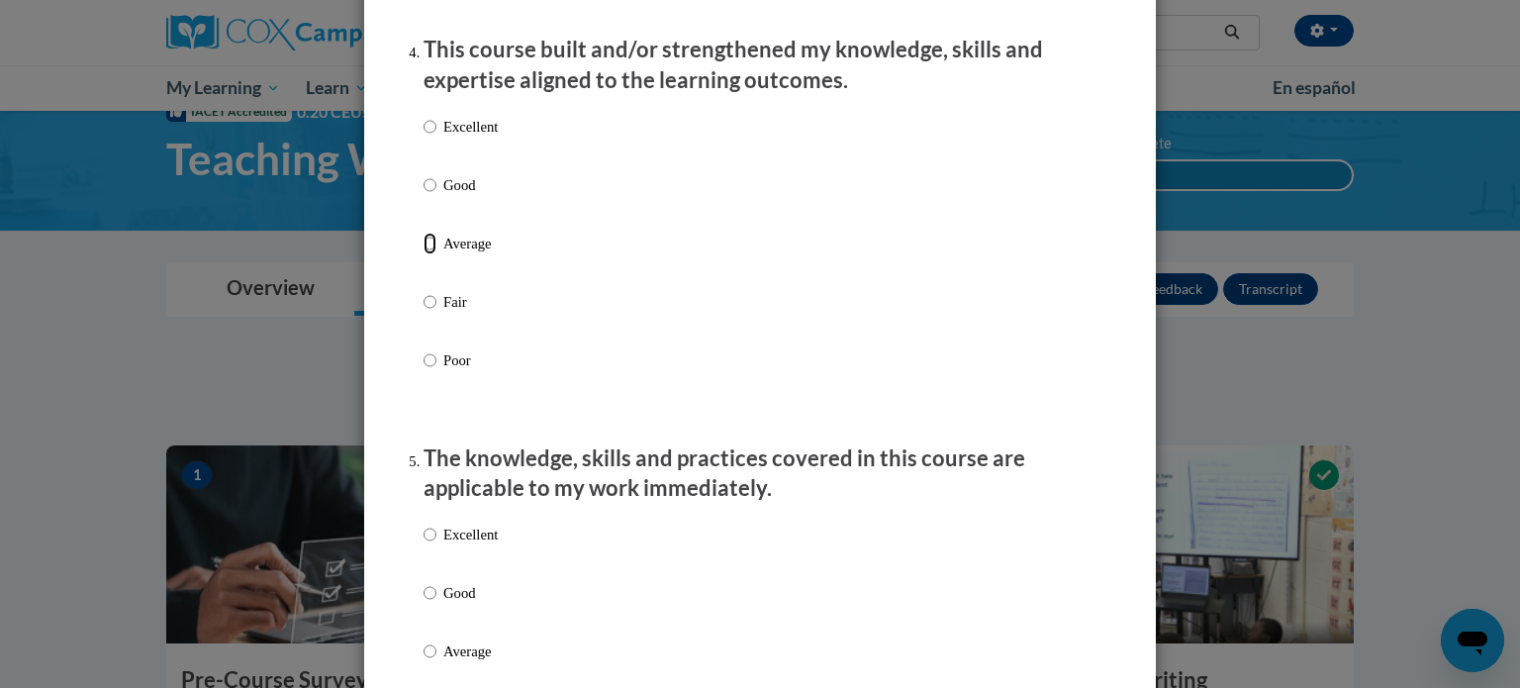
click at [429, 253] on input "Average" at bounding box center [430, 244] width 13 height 22
radio input "true"
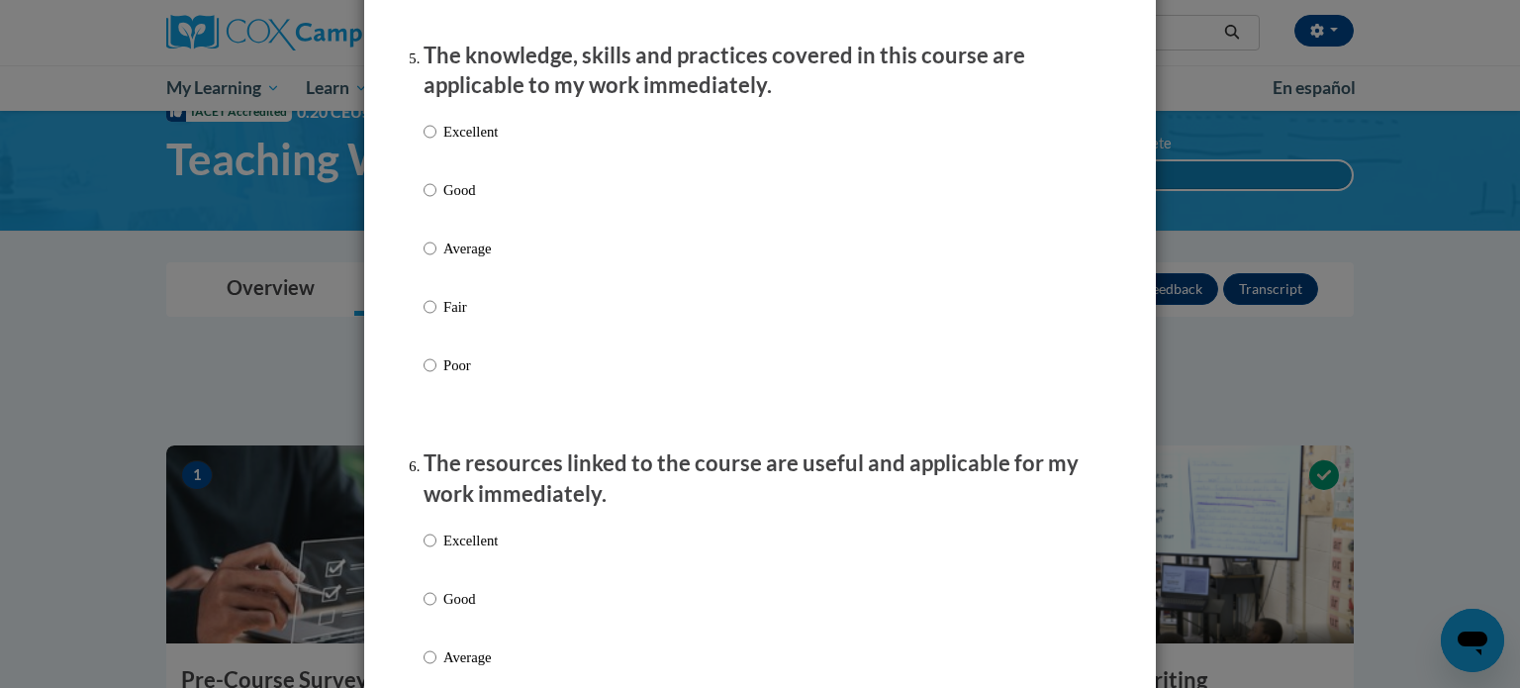
click at [429, 233] on label "Good" at bounding box center [461, 205] width 74 height 53
click at [429, 201] on input "Good" at bounding box center [430, 190] width 13 height 22
radio input "true"
click at [433, 261] on input "Average" at bounding box center [430, 250] width 13 height 22
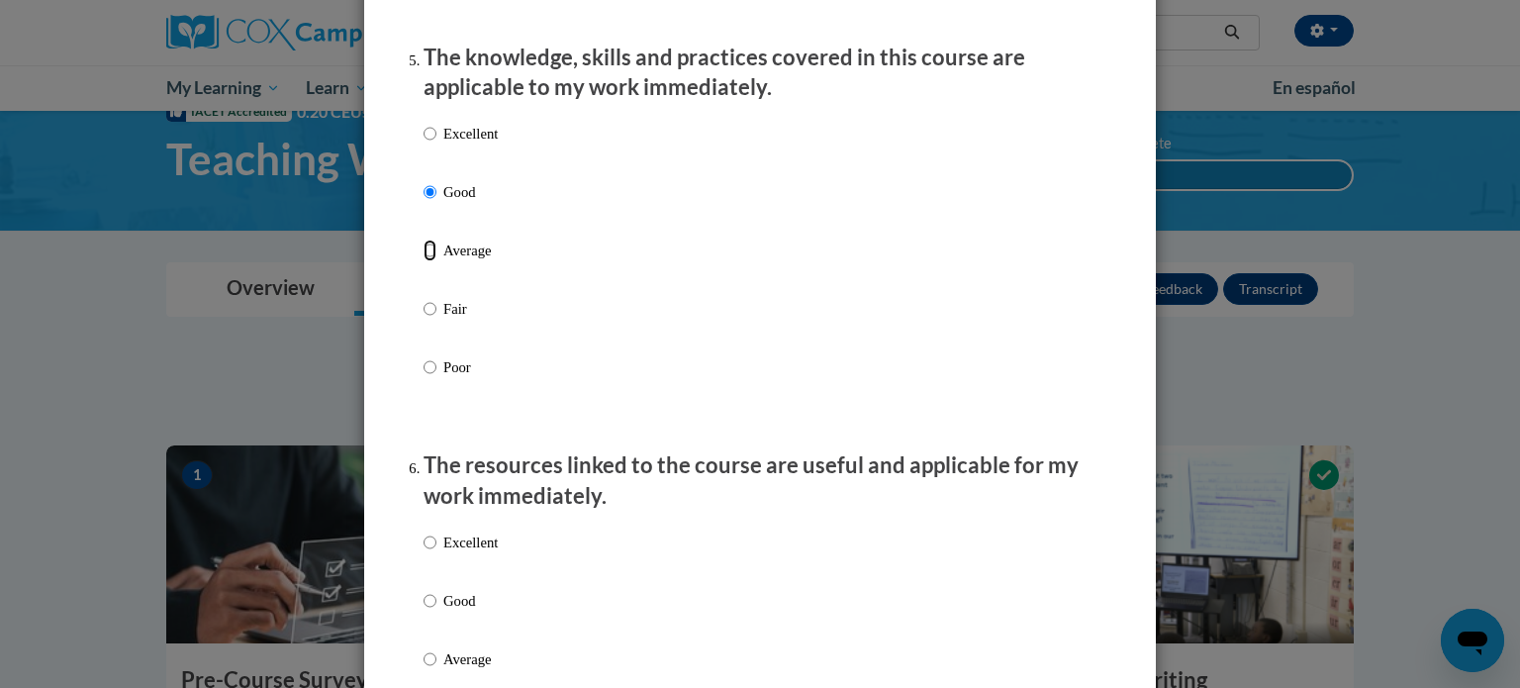
radio input "true"
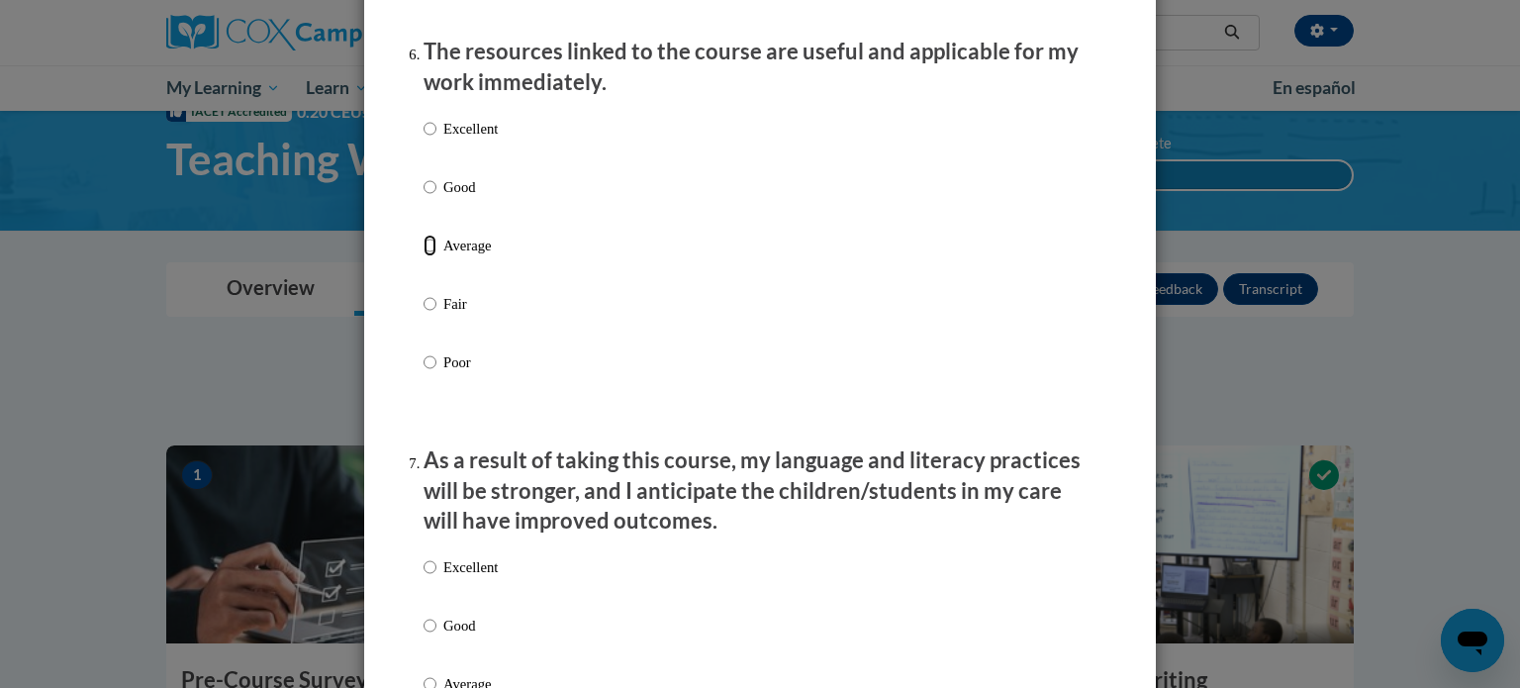
click at [433, 256] on input "Average" at bounding box center [430, 246] width 13 height 22
radio input "true"
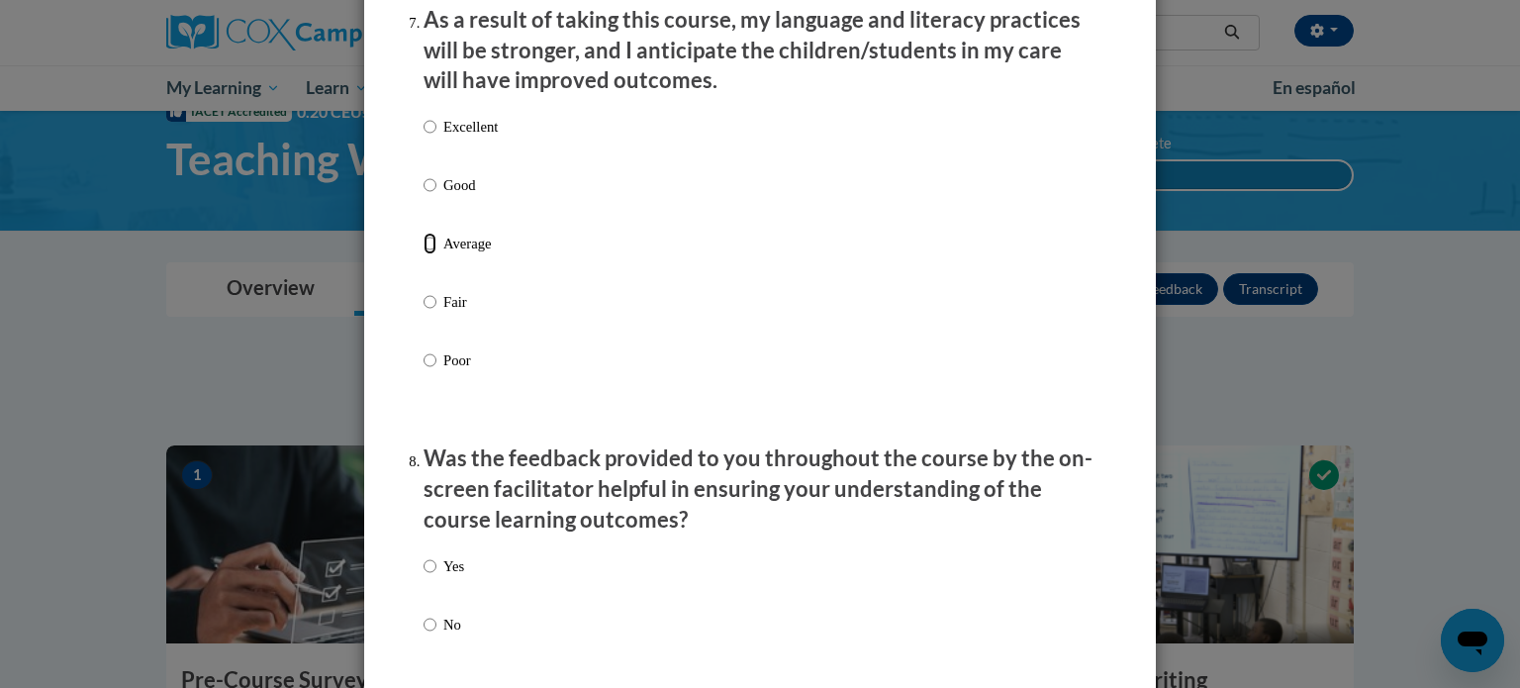
click at [433, 254] on input "Average" at bounding box center [430, 244] width 13 height 22
radio input "true"
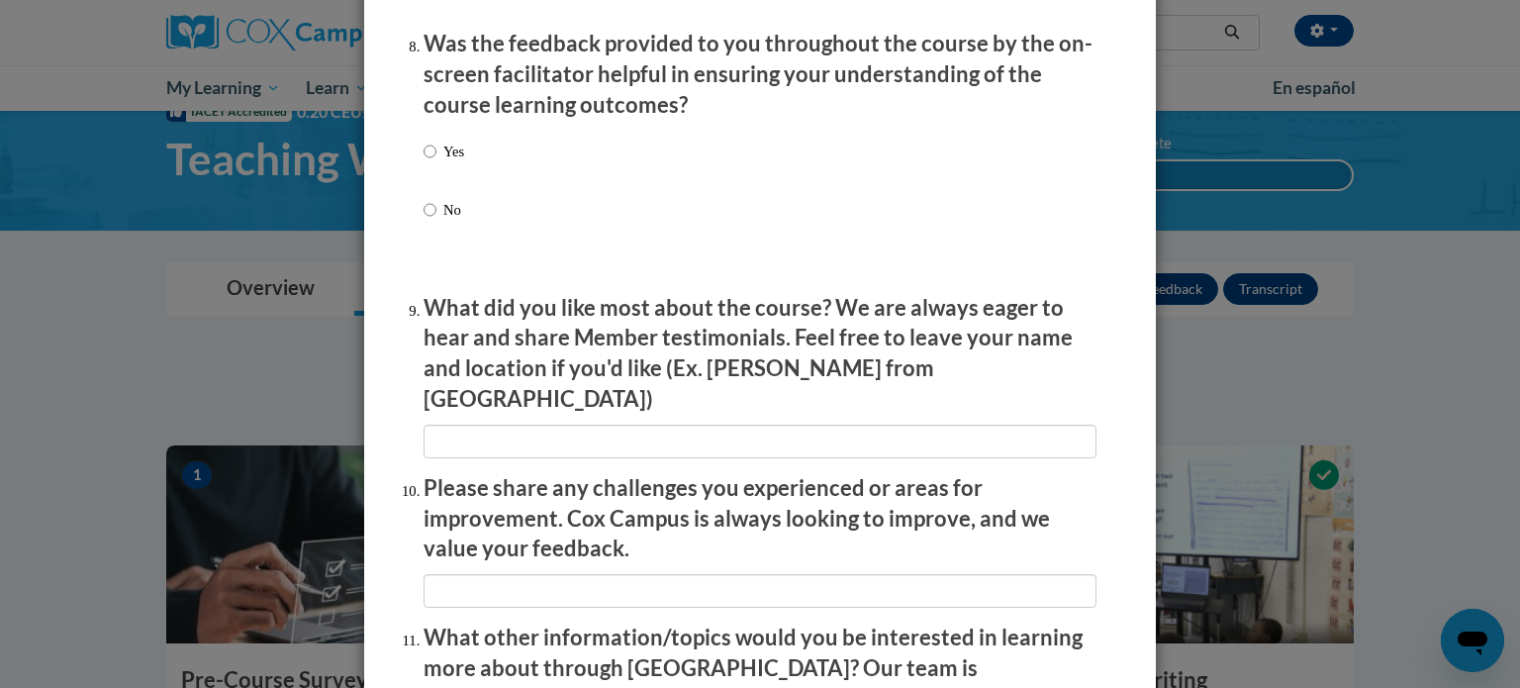
scroll to position [3080, 0]
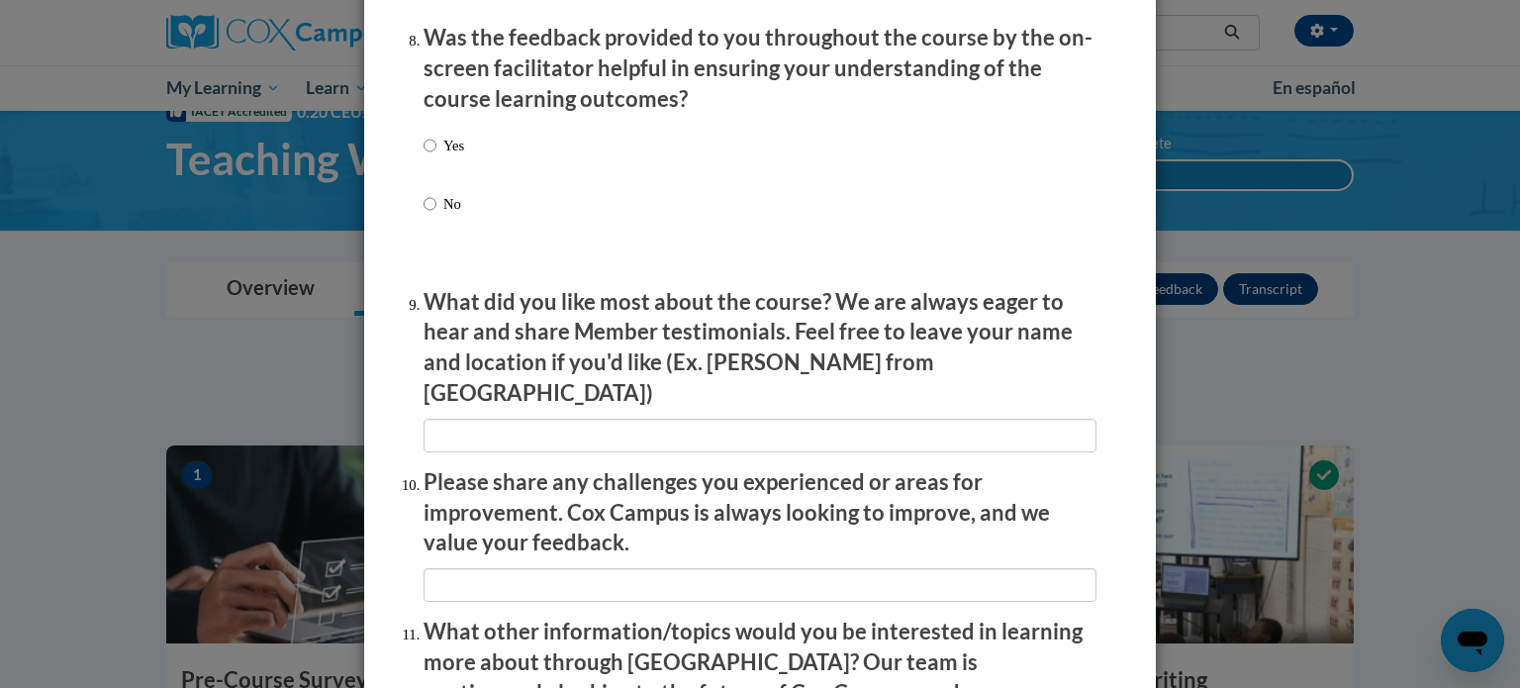
click at [429, 239] on label "No" at bounding box center [444, 219] width 41 height 53
click at [429, 215] on input "No" at bounding box center [430, 204] width 13 height 22
radio input "true"
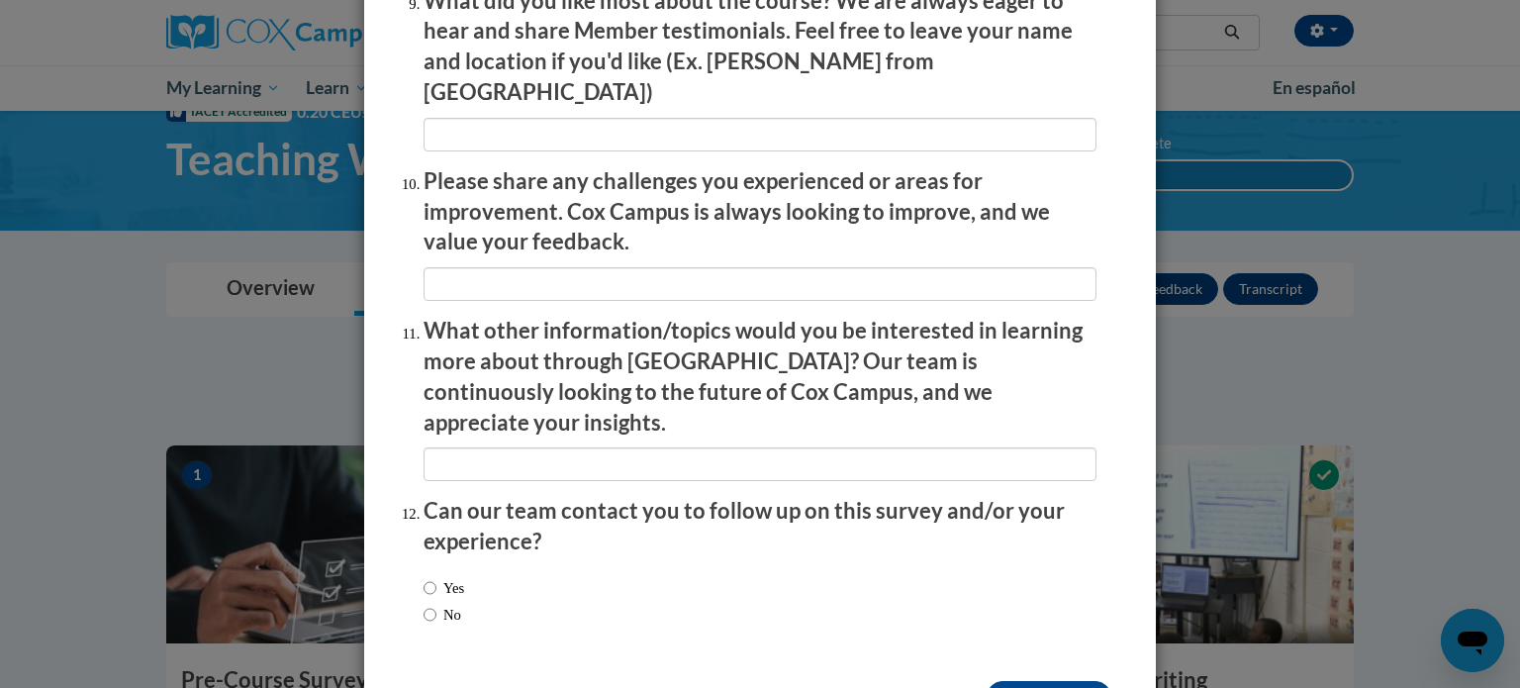
scroll to position [3433, 0]
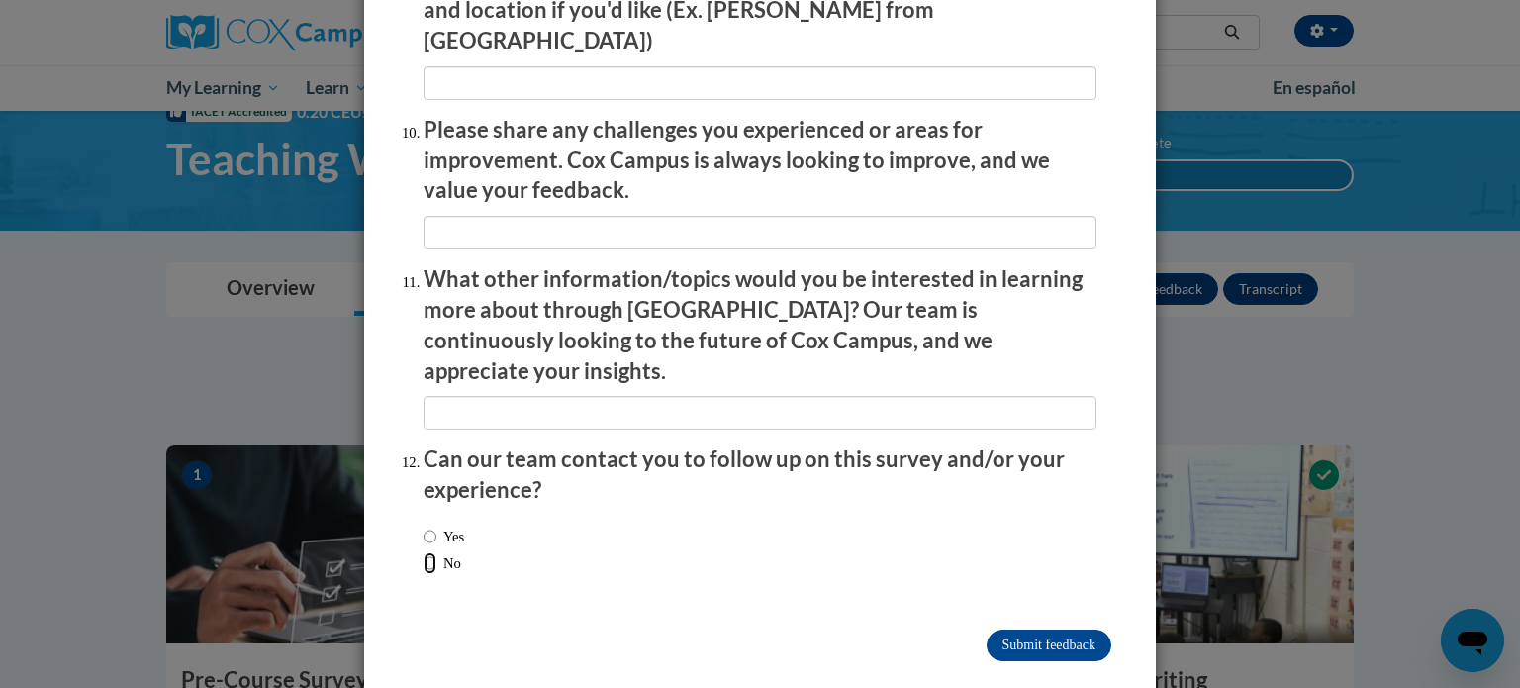
click at [435, 552] on input "No" at bounding box center [430, 563] width 13 height 22
radio input "true"
click at [1039, 629] on input "Submit feedback" at bounding box center [1049, 645] width 125 height 32
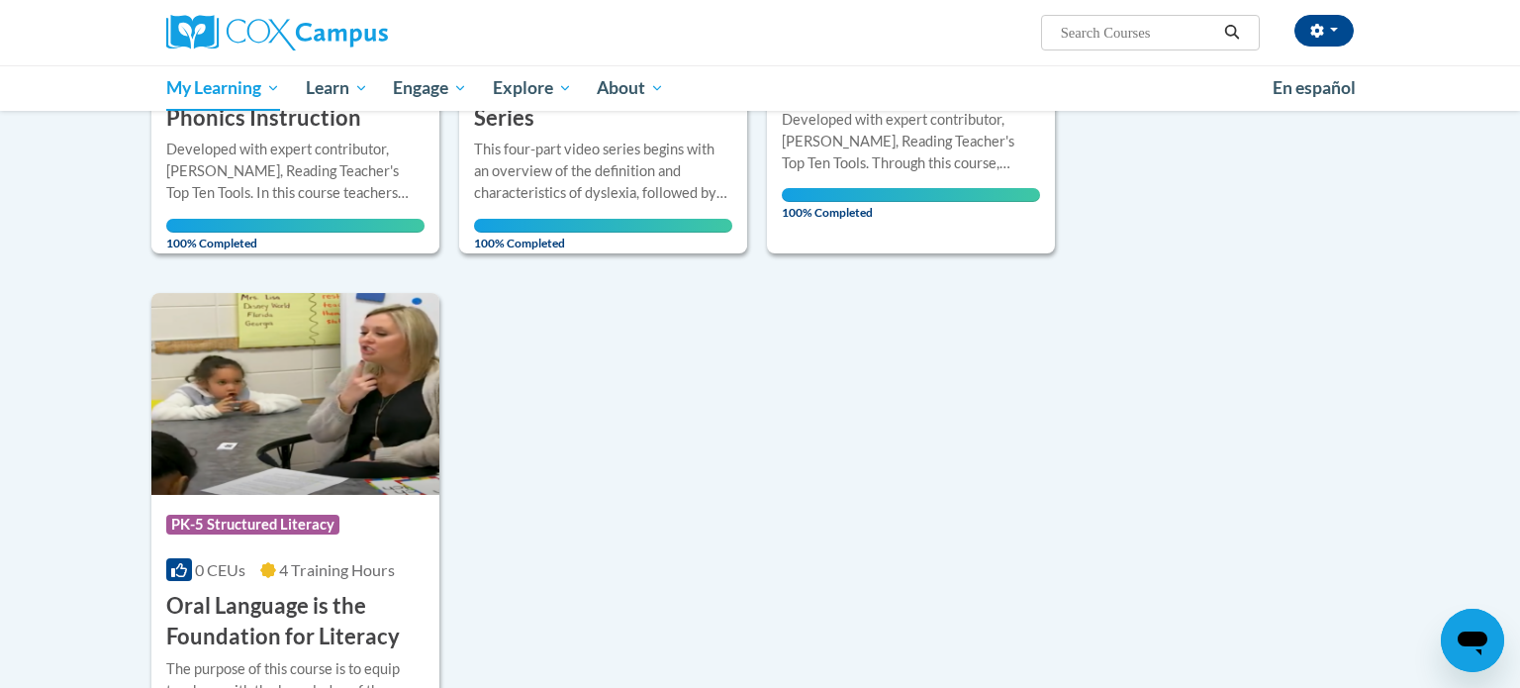
scroll to position [1627, 0]
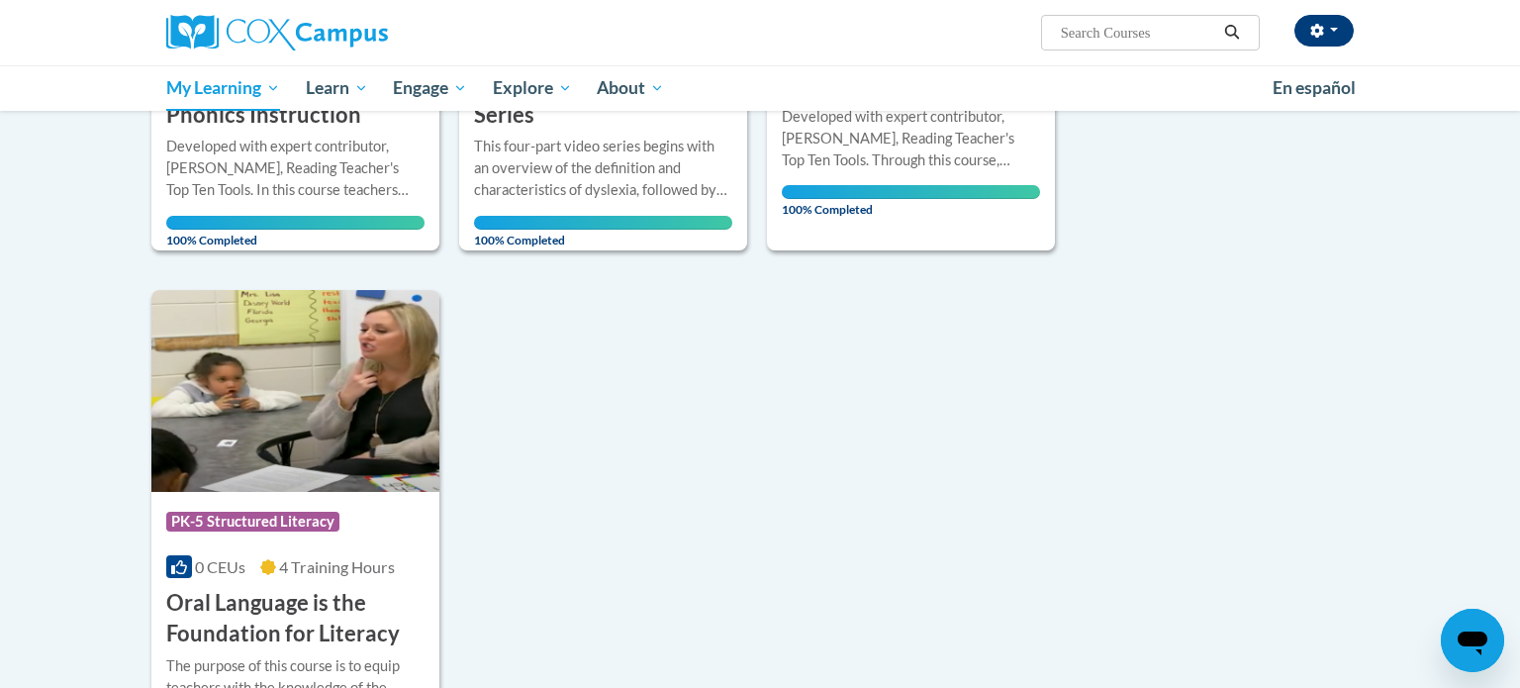
click at [1326, 46] on button "button" at bounding box center [1323, 31] width 59 height 32
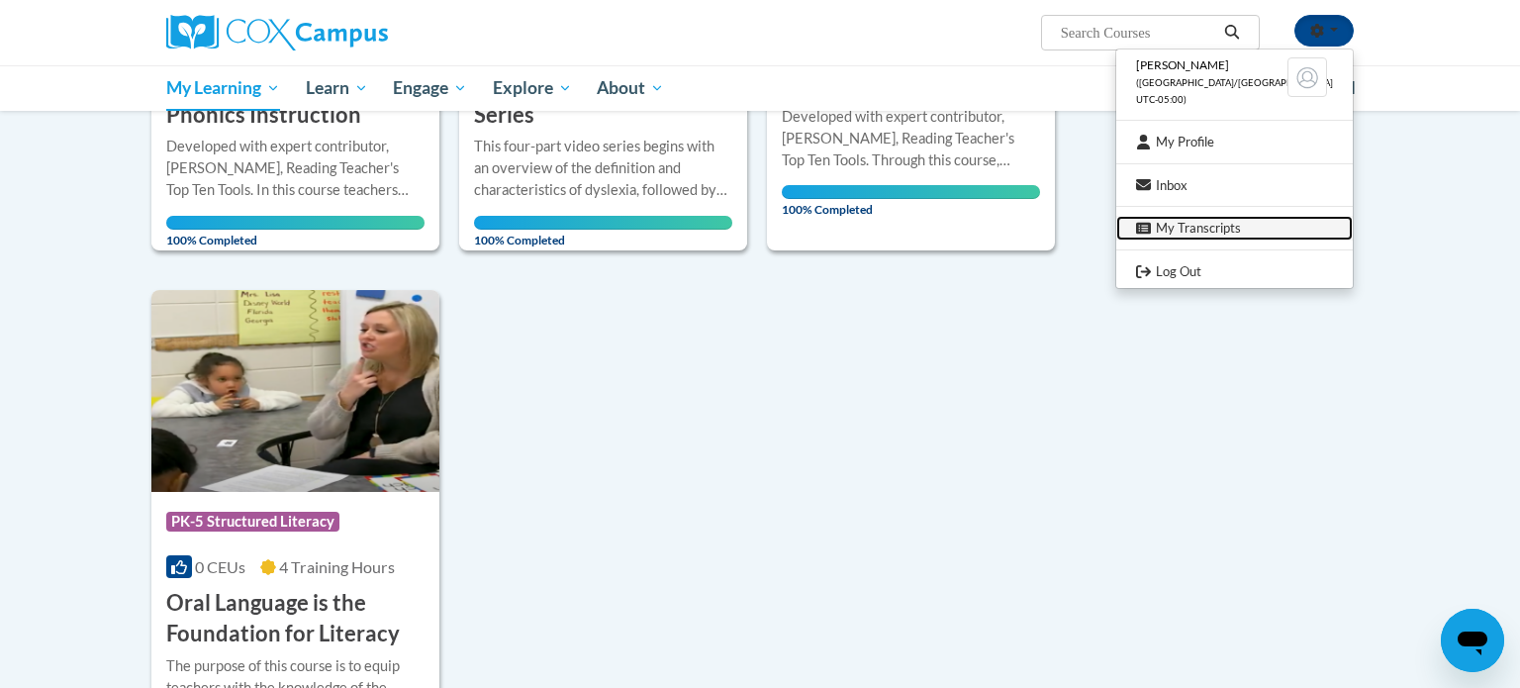
click at [1208, 227] on link "My Transcripts" at bounding box center [1234, 228] width 236 height 25
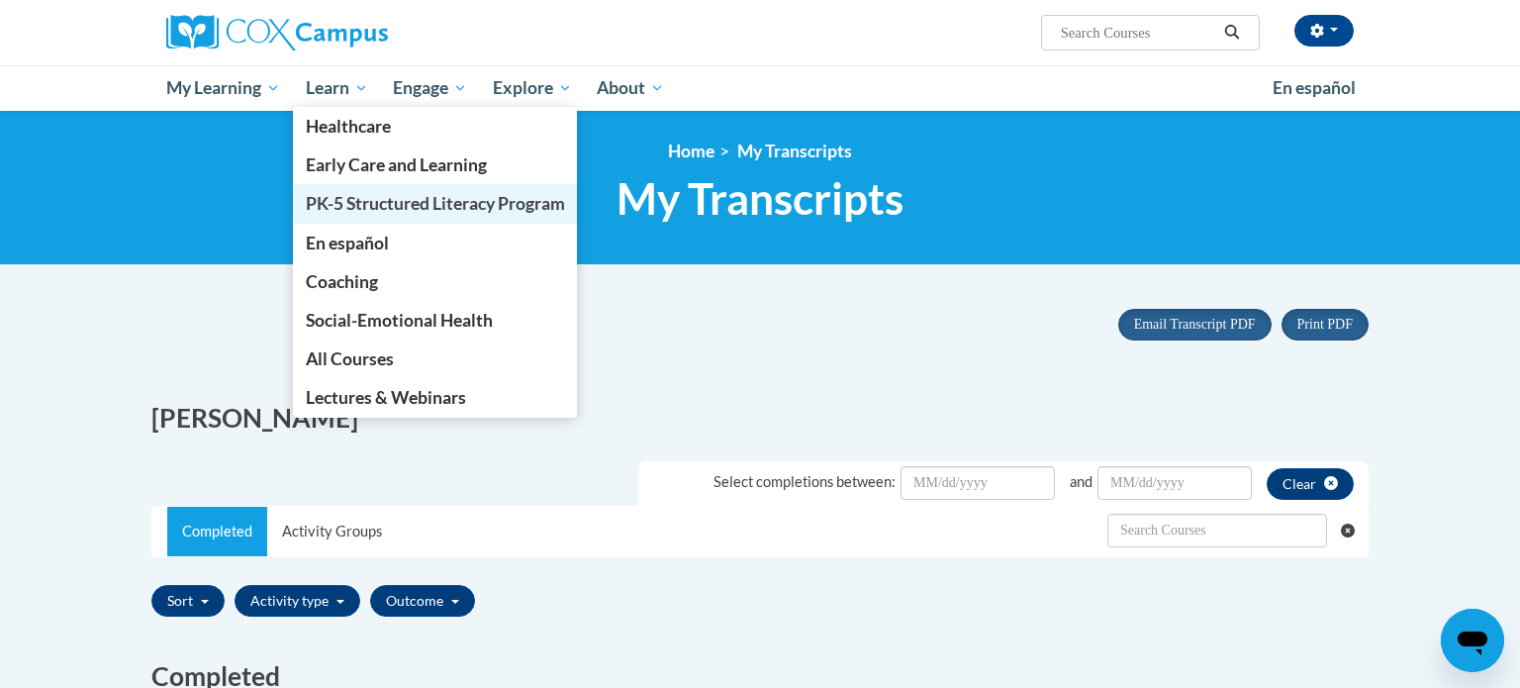
click at [333, 198] on span "PK-5 Structured Literacy Program" at bounding box center [435, 203] width 259 height 21
